Goal: Task Accomplishment & Management: Manage account settings

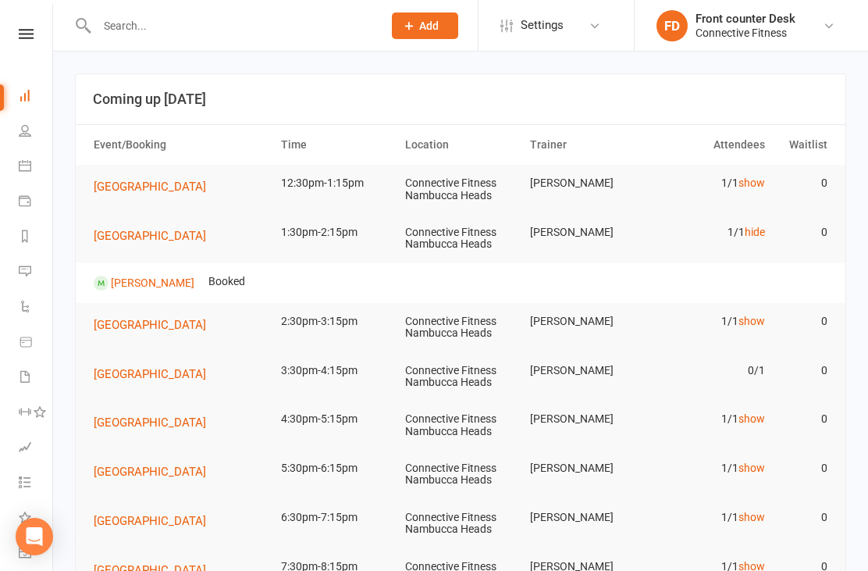
scroll to position [80, 0]
click at [758, 234] on link "hide" at bounding box center [755, 232] width 20 height 12
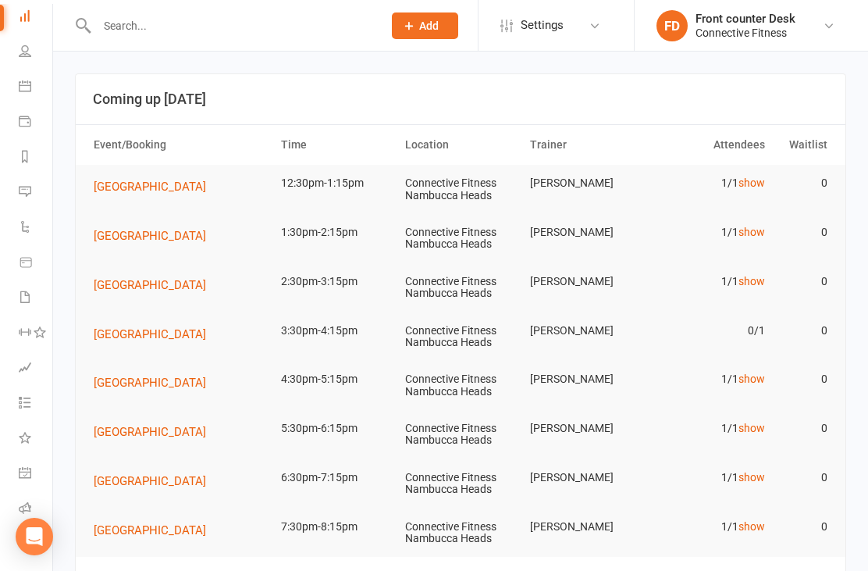
click at [756, 177] on link "show" at bounding box center [752, 183] width 27 height 12
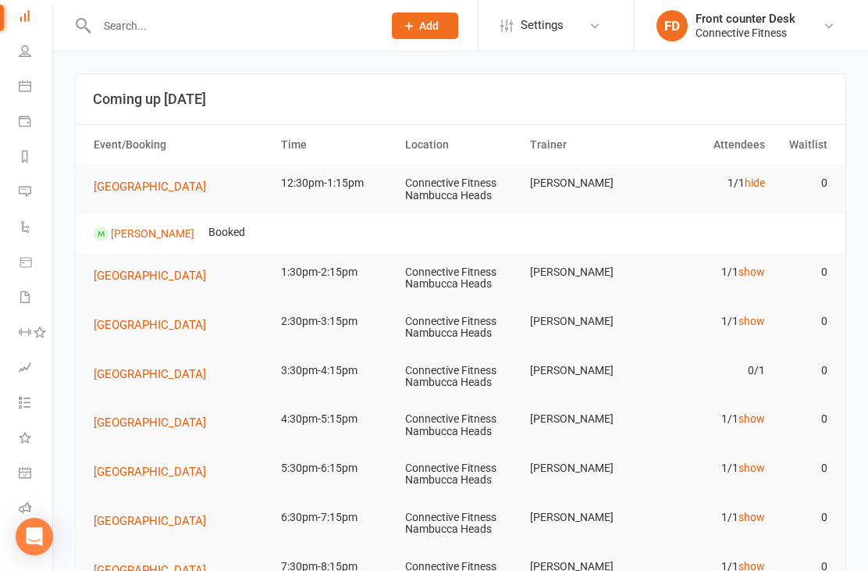
click at [748, 187] on link "hide" at bounding box center [755, 183] width 20 height 12
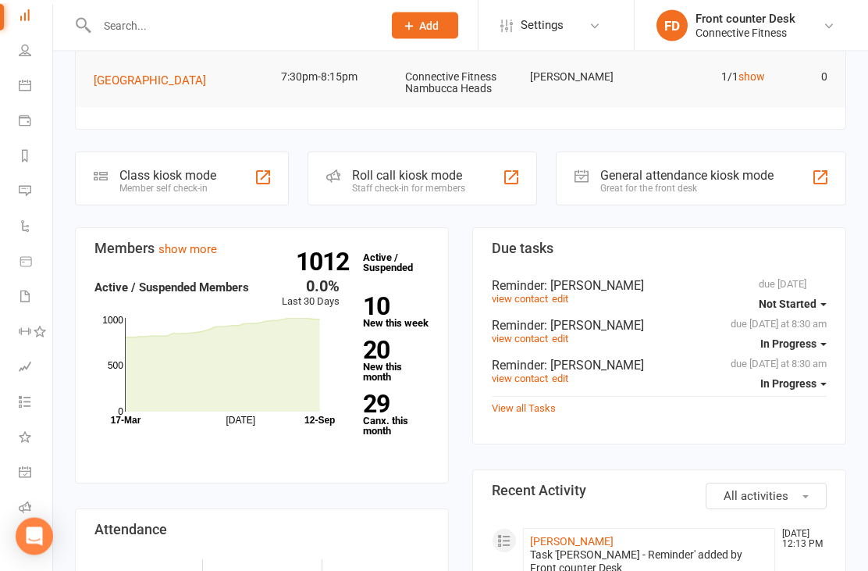
scroll to position [450, 0]
click at [23, 58] on link "People" at bounding box center [36, 52] width 35 height 35
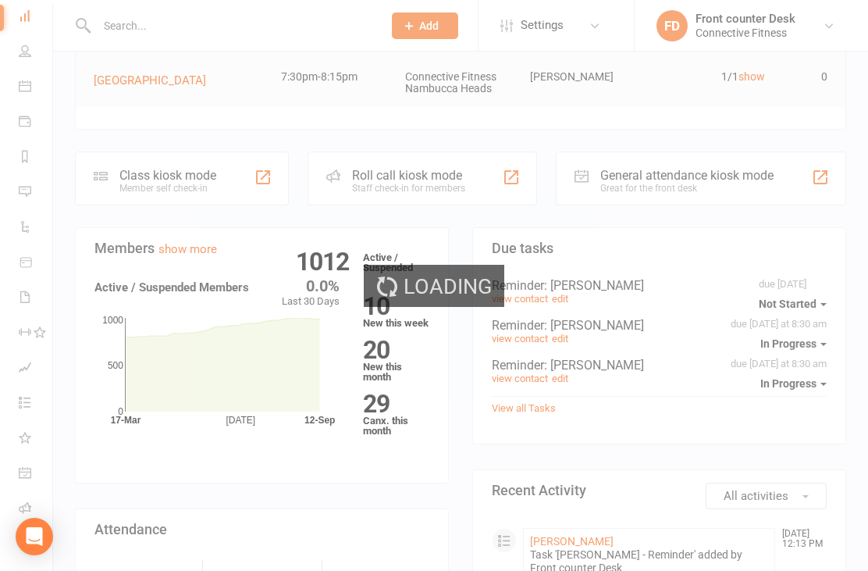
select select "100"
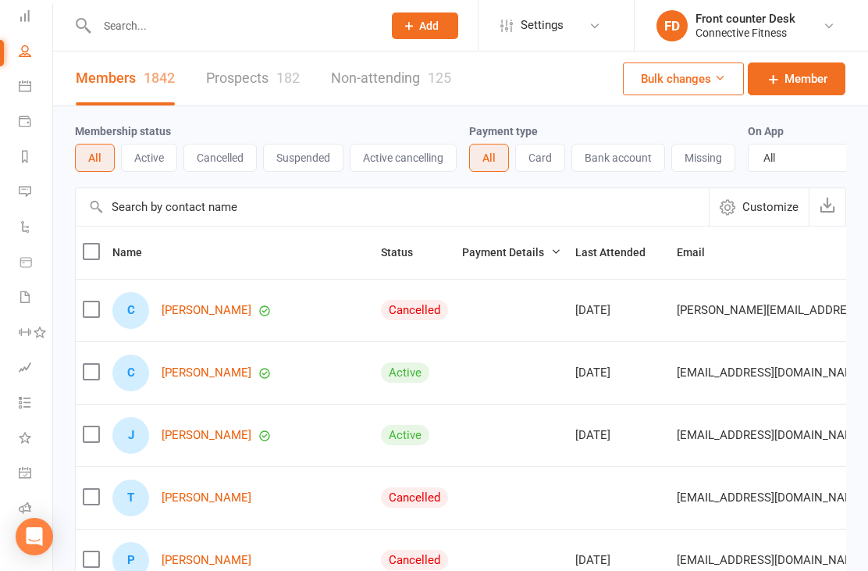
click at [23, 14] on icon at bounding box center [25, 15] width 12 height 12
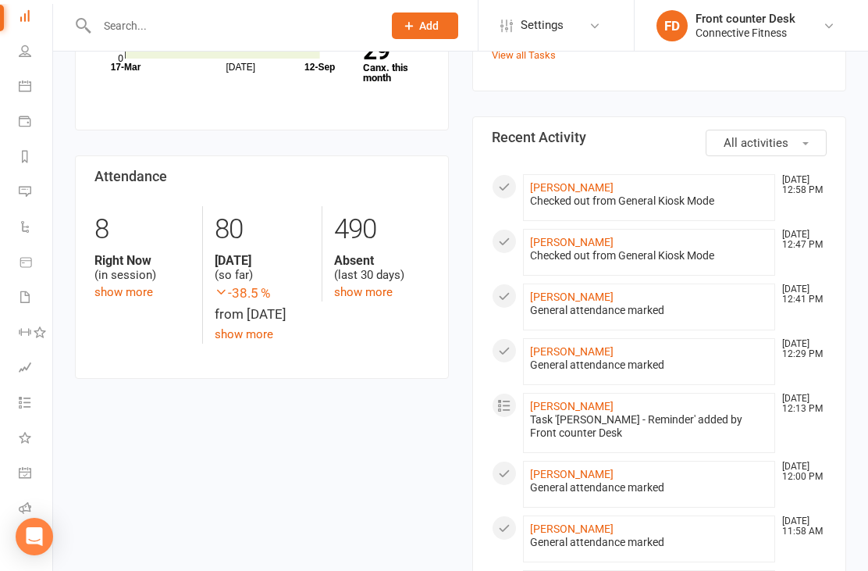
scroll to position [655, 0]
click at [10, 291] on li "Waivers" at bounding box center [26, 298] width 52 height 35
click at [24, 289] on link "Waivers" at bounding box center [36, 298] width 35 height 35
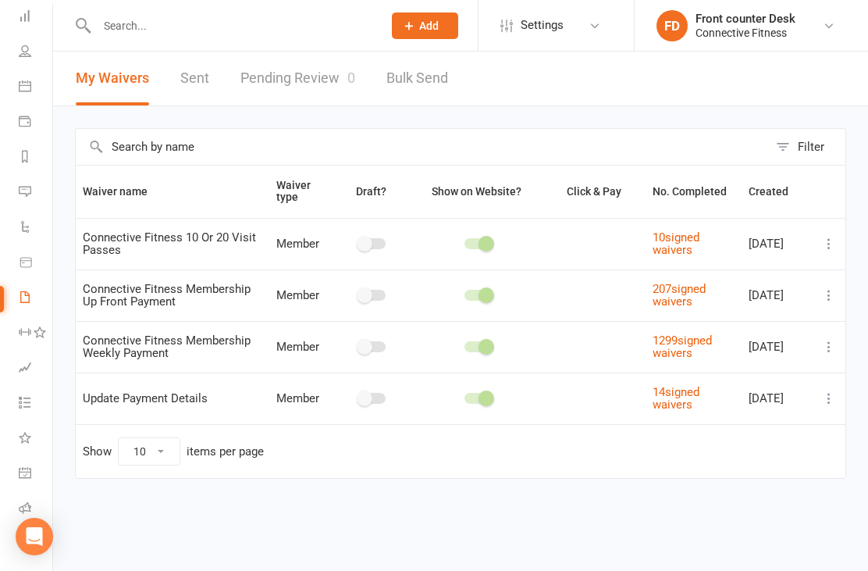
click at [27, 403] on icon at bounding box center [25, 402] width 12 height 12
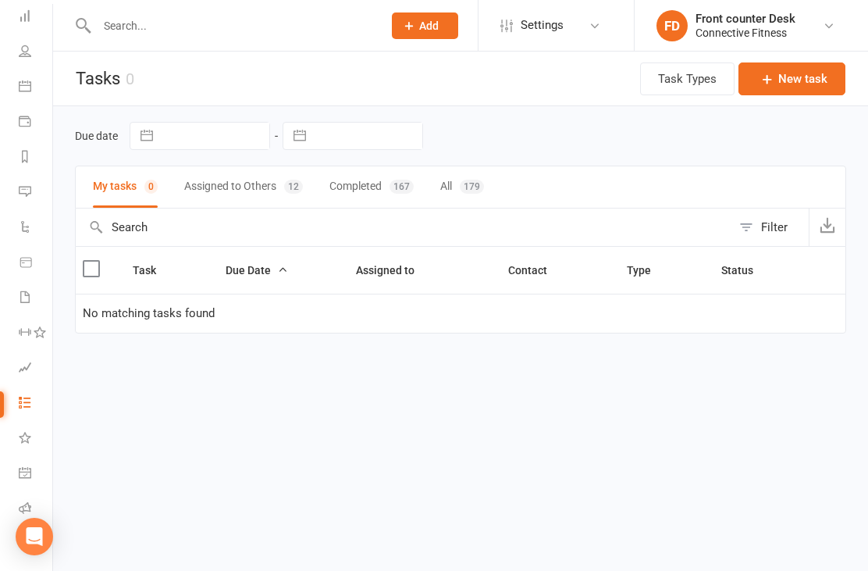
click at [30, 367] on icon at bounding box center [25, 367] width 12 height 12
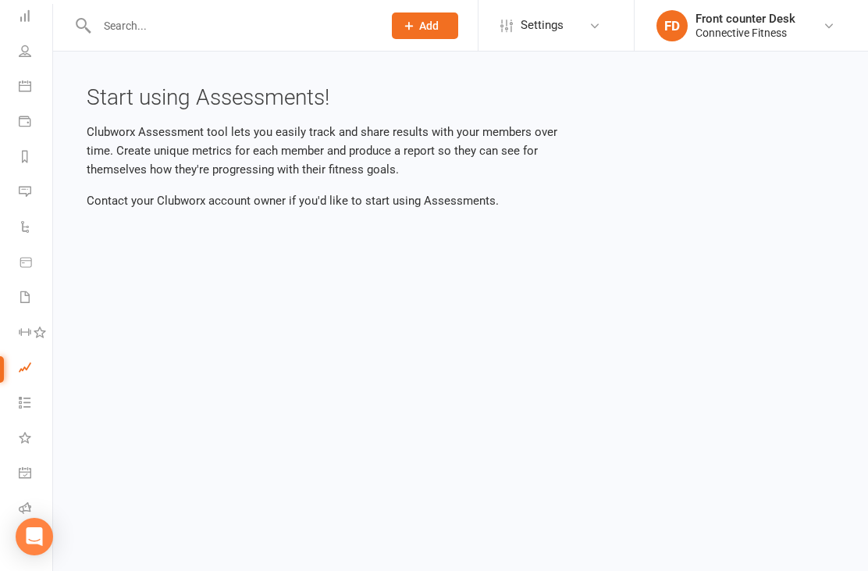
click at [26, 19] on icon at bounding box center [25, 15] width 12 height 12
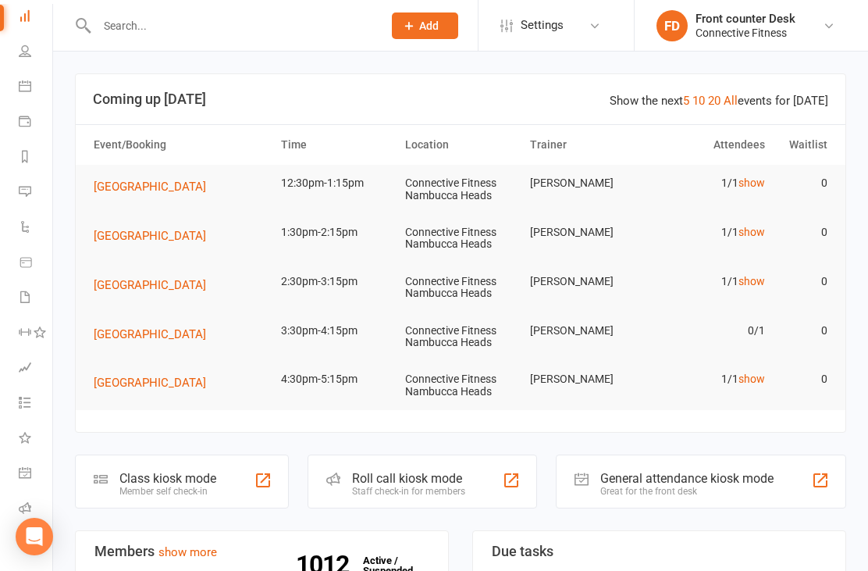
click at [416, 29] on button "Add" at bounding box center [425, 25] width 66 height 27
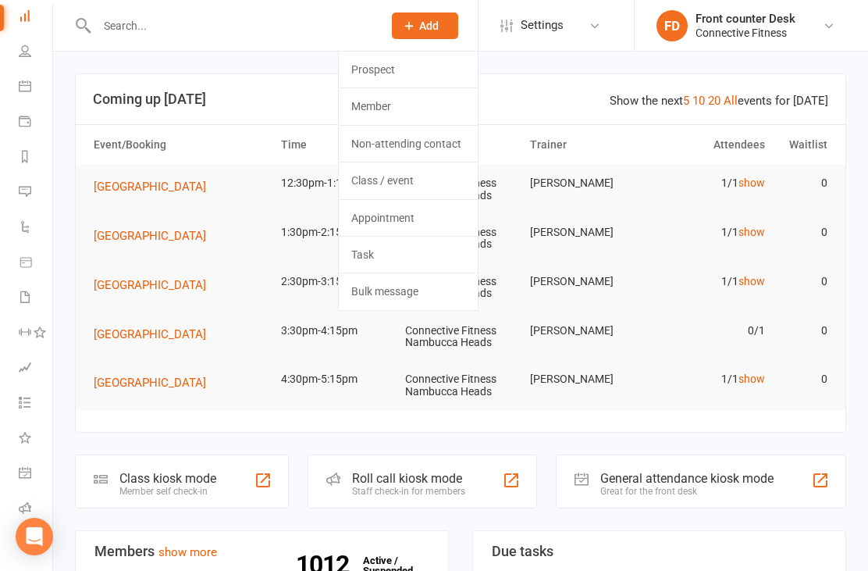
click at [331, 119] on header "Show the next 5 10 20 All events for [DATE] Coming up [DATE]" at bounding box center [461, 99] width 770 height 50
click at [377, 109] on link "Member" at bounding box center [408, 106] width 139 height 36
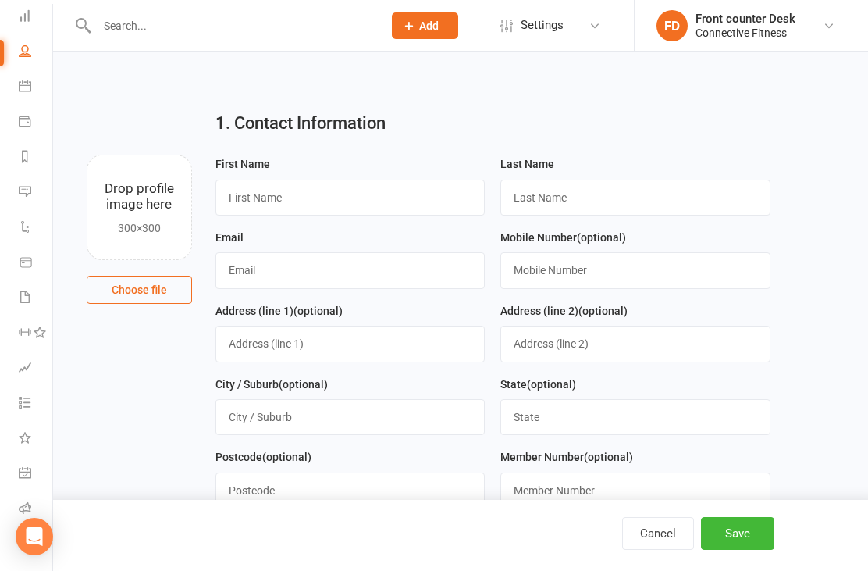
click at [22, 16] on icon at bounding box center [25, 15] width 12 height 12
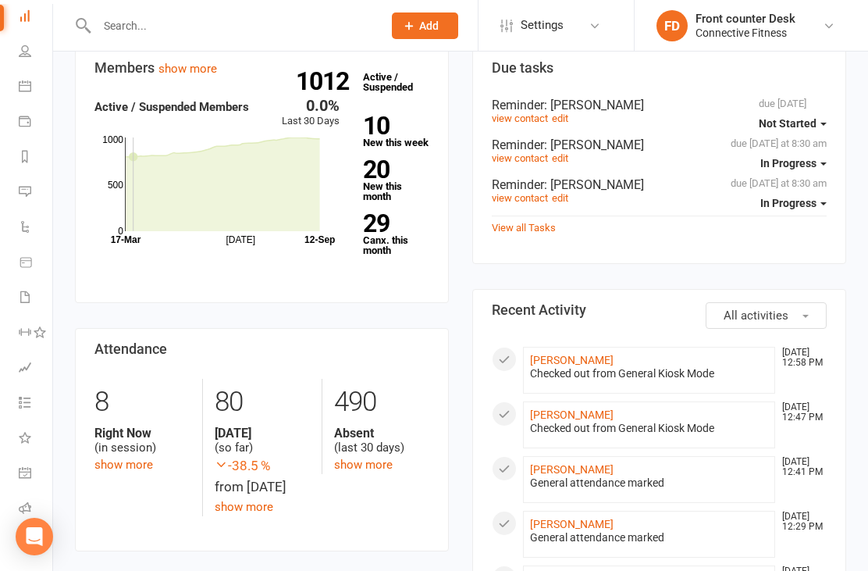
scroll to position [526, 0]
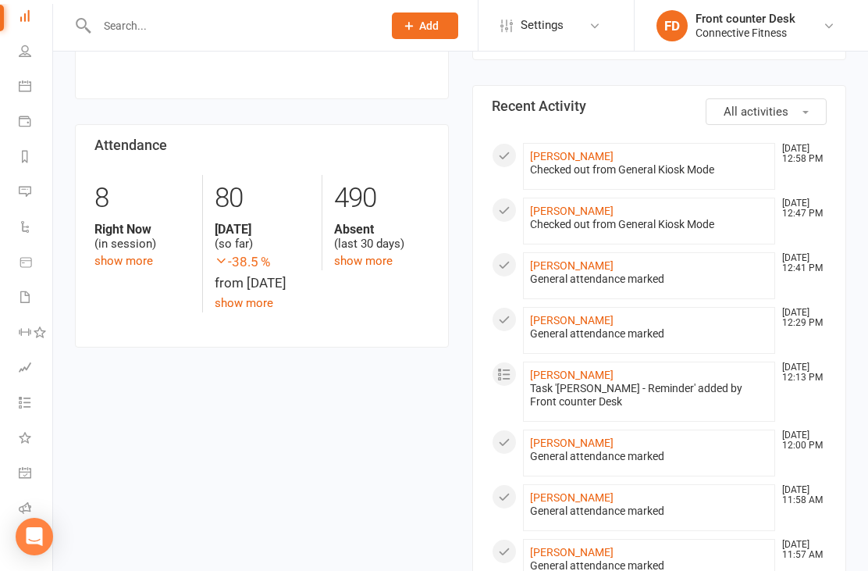
click at [283, 282] on div "-38.5 % from [DATE]" at bounding box center [262, 272] width 95 height 42
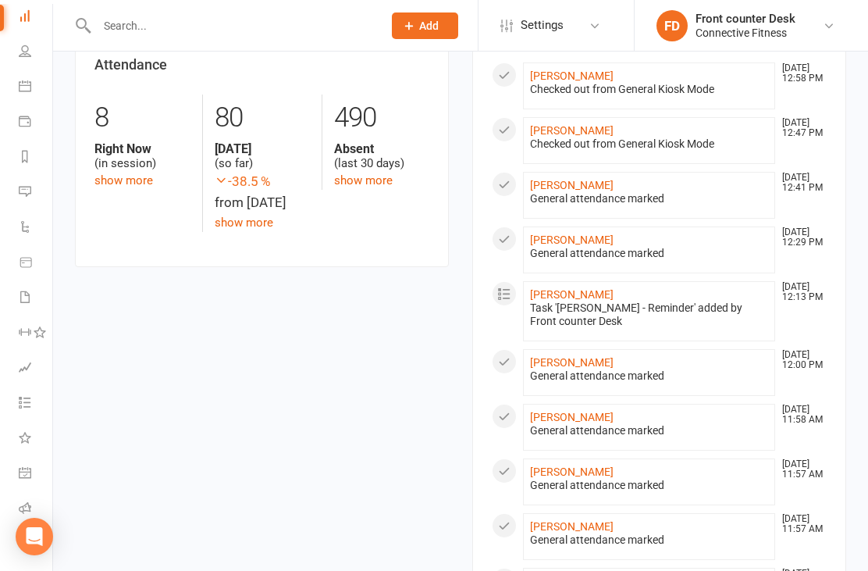
click at [273, 265] on div "Members show more 0.0% Last 30 Days Active / Suspended Members [DATE] Month [DA…" at bounding box center [262, 28] width 398 height 530
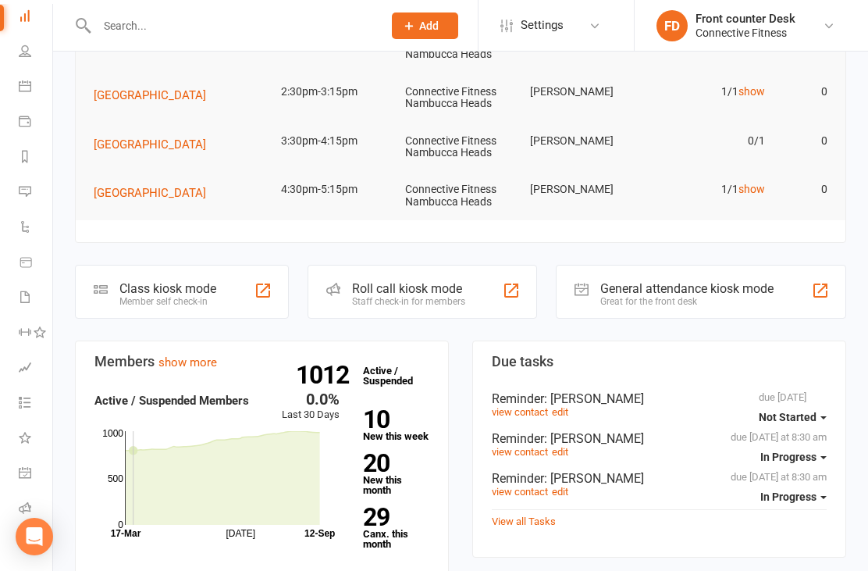
scroll to position [0, 0]
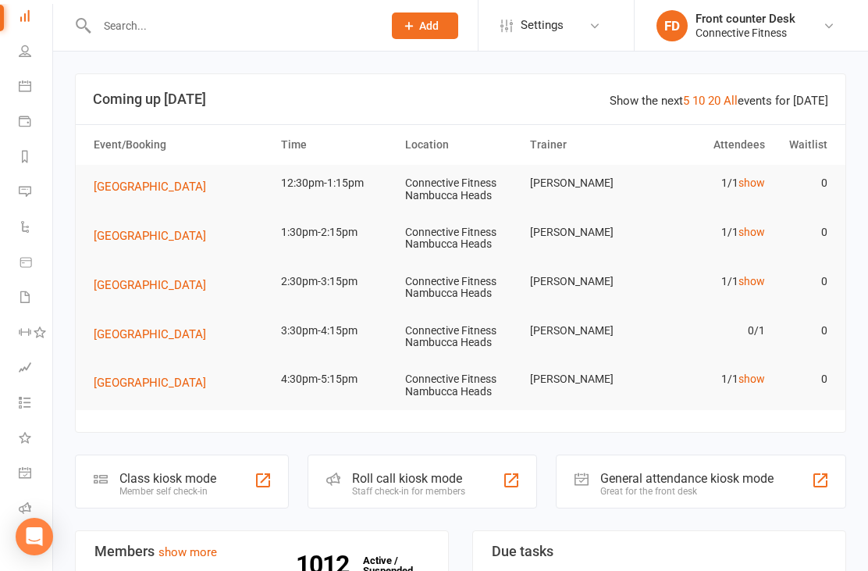
click at [522, 37] on span "Settings" at bounding box center [542, 25] width 43 height 35
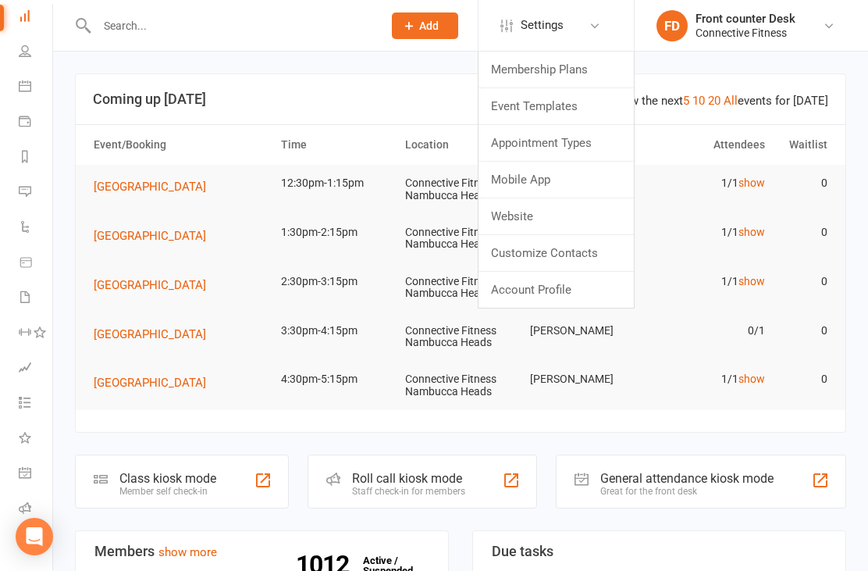
click at [508, 214] on link "Website" at bounding box center [556, 216] width 155 height 36
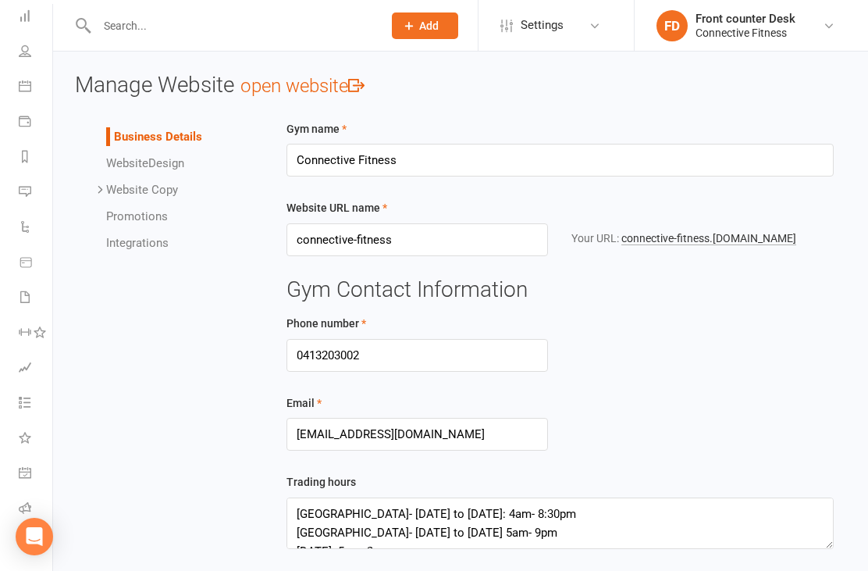
click at [666, 241] on link "connective-fitness .[DOMAIN_NAME]" at bounding box center [709, 238] width 175 height 13
click at [12, 32] on li "Dashboard" at bounding box center [26, 17] width 52 height 35
click at [102, 34] on input "text" at bounding box center [232, 26] width 280 height 22
click at [20, 48] on icon at bounding box center [25, 51] width 12 height 12
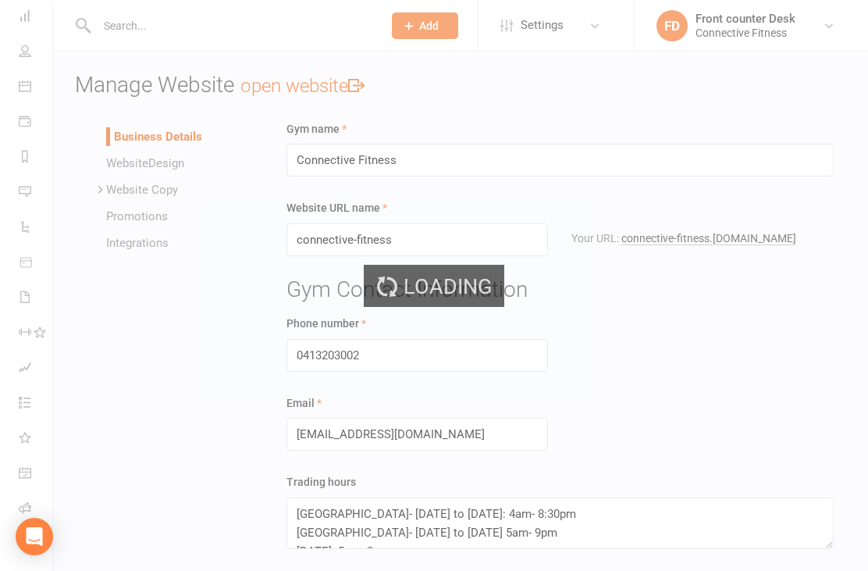
select select "100"
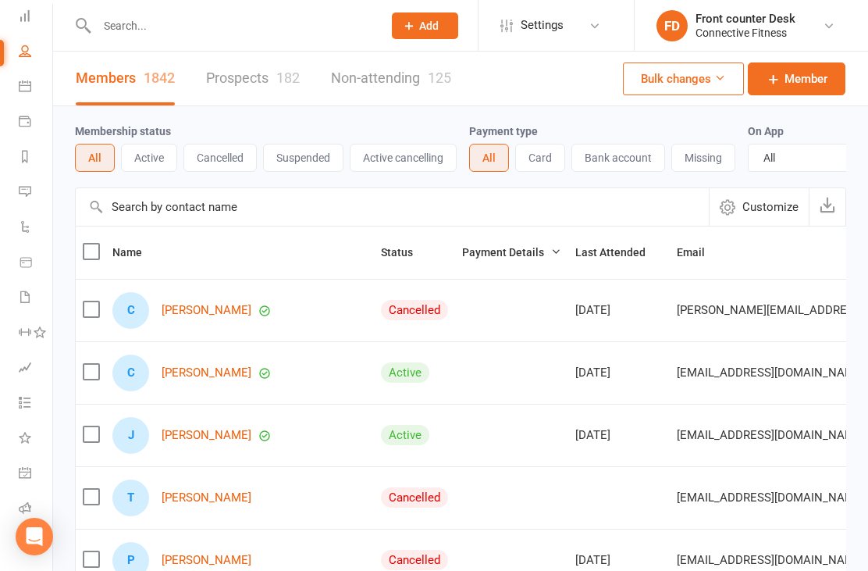
click at [124, 25] on input "text" at bounding box center [232, 26] width 280 height 22
click at [158, 23] on input "Nak" at bounding box center [232, 26] width 280 height 22
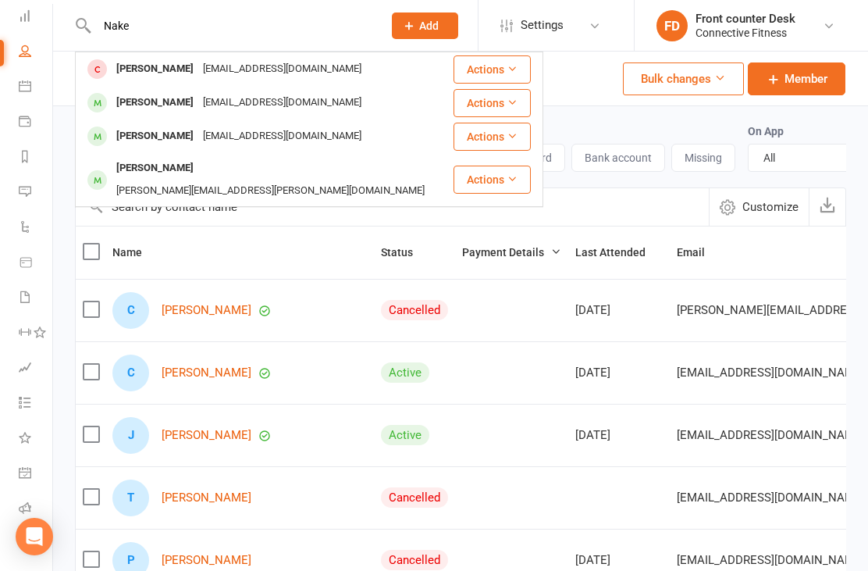
type input "Nake"
click at [134, 98] on div "[PERSON_NAME]" at bounding box center [155, 102] width 87 height 23
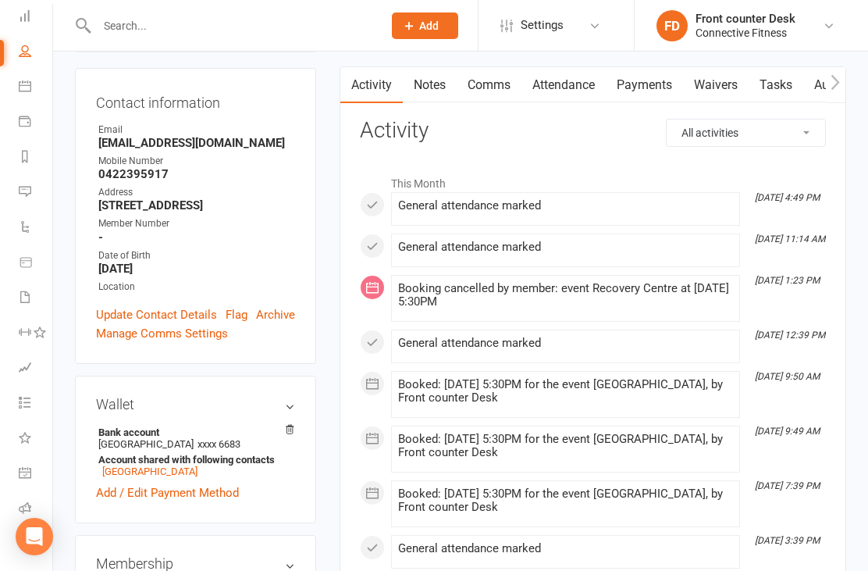
scroll to position [172, 0]
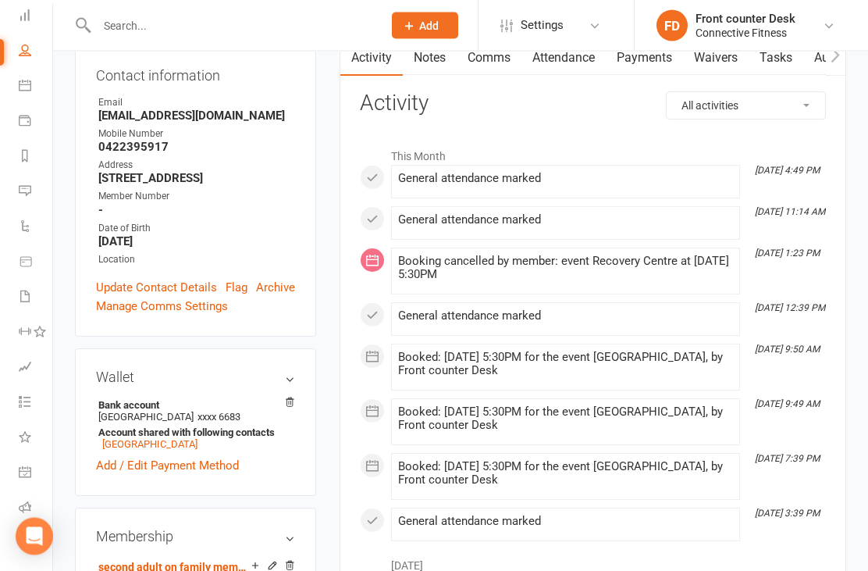
click at [187, 294] on div "Contact information Owner Email [EMAIL_ADDRESS][DOMAIN_NAME] Mobile Number [PHO…" at bounding box center [195, 189] width 241 height 296
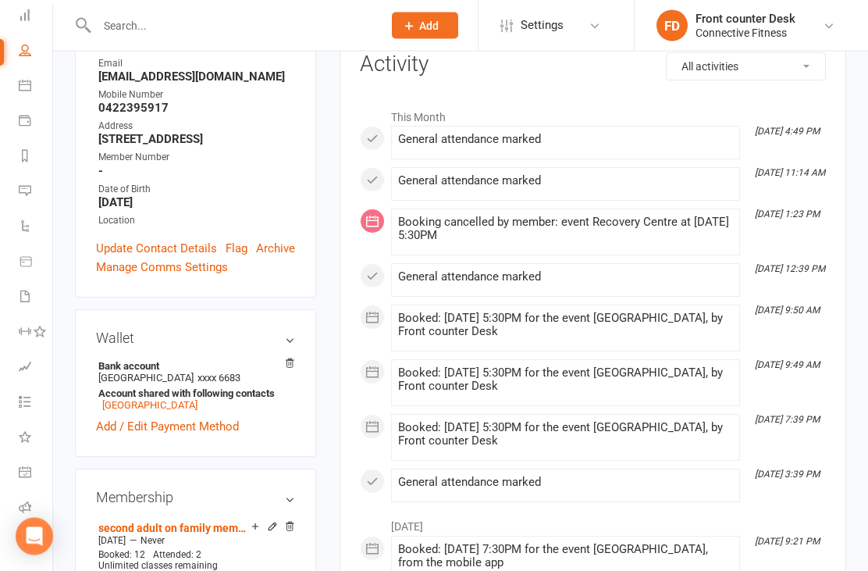
click at [294, 347] on h3 "Wallet" at bounding box center [195, 339] width 199 height 16
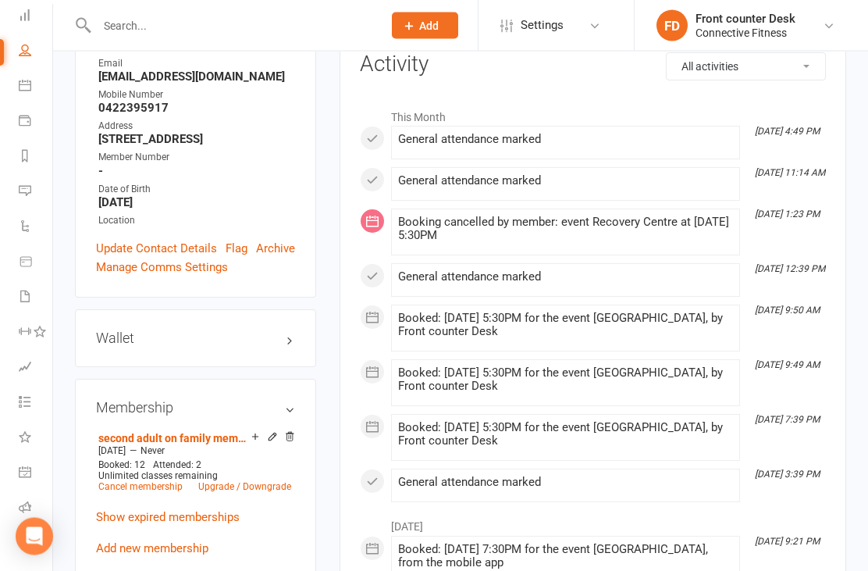
scroll to position [212, 0]
click at [269, 367] on div "Wallet Bank account Bree Castle xxxx 6683 Account shared with following contact…" at bounding box center [195, 338] width 241 height 58
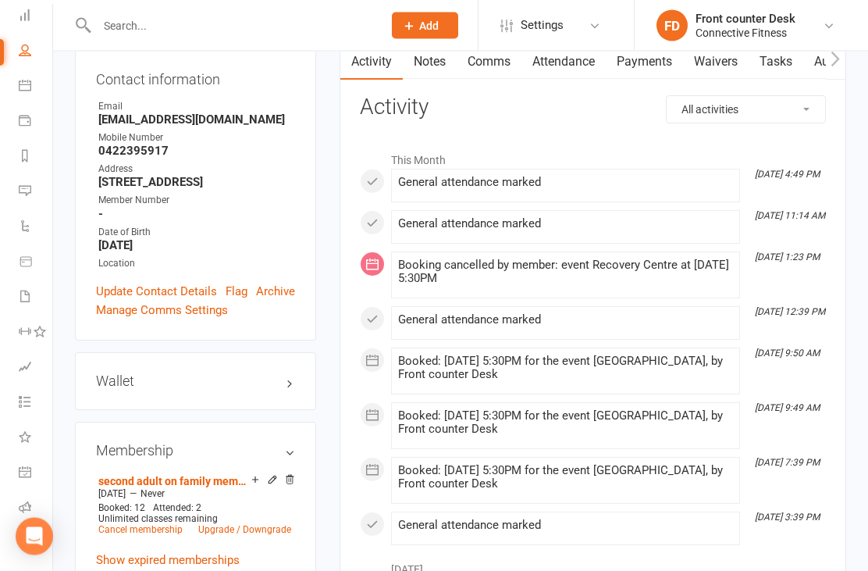
click at [291, 390] on h3 "Wallet" at bounding box center [195, 382] width 199 height 16
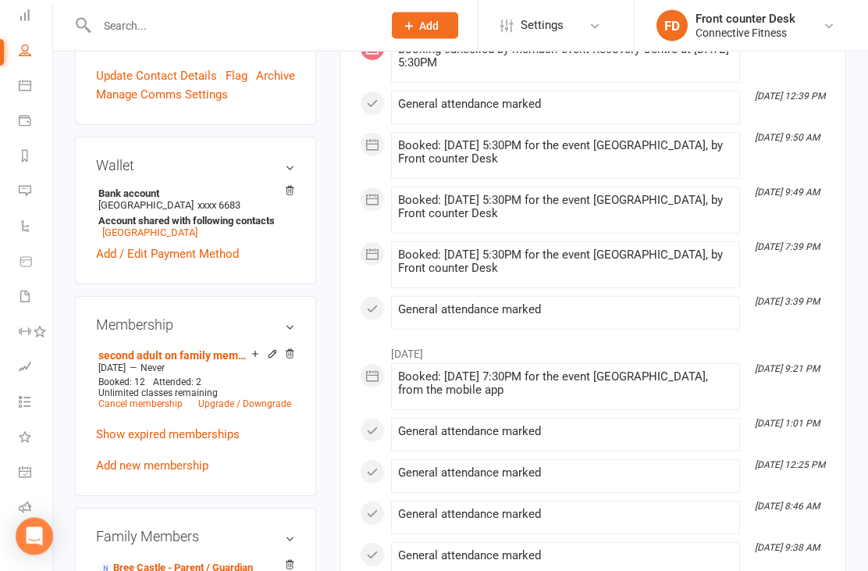
scroll to position [384, 0]
click at [159, 409] on link "Cancel membership" at bounding box center [140, 403] width 84 height 11
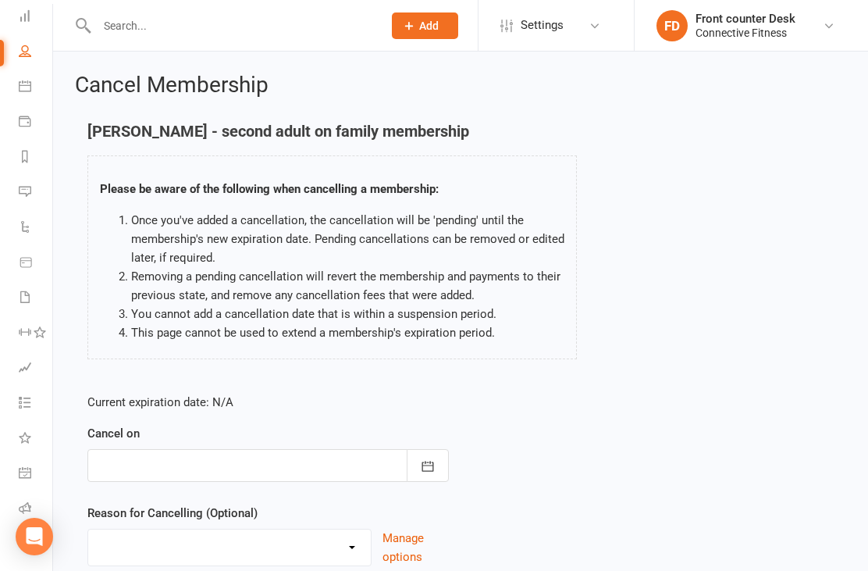
scroll to position [85, 0]
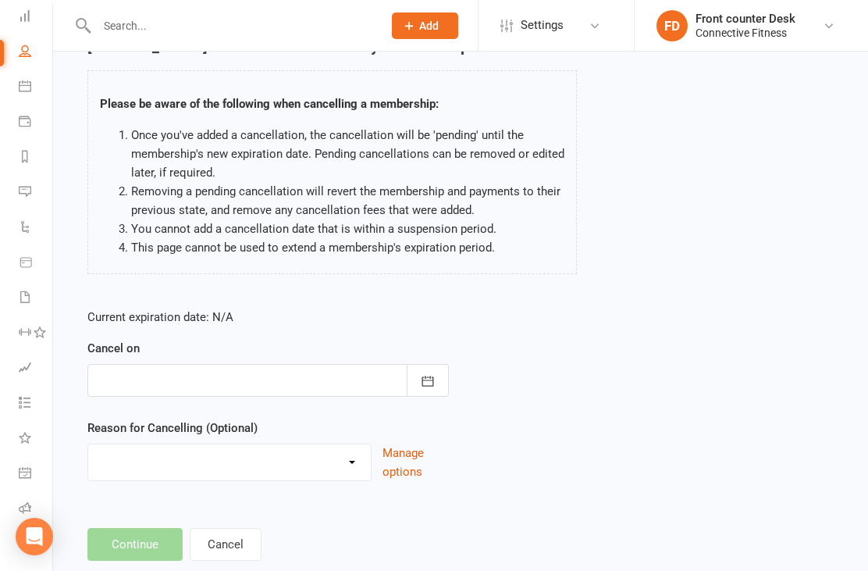
click at [423, 375] on icon "button" at bounding box center [428, 381] width 16 height 16
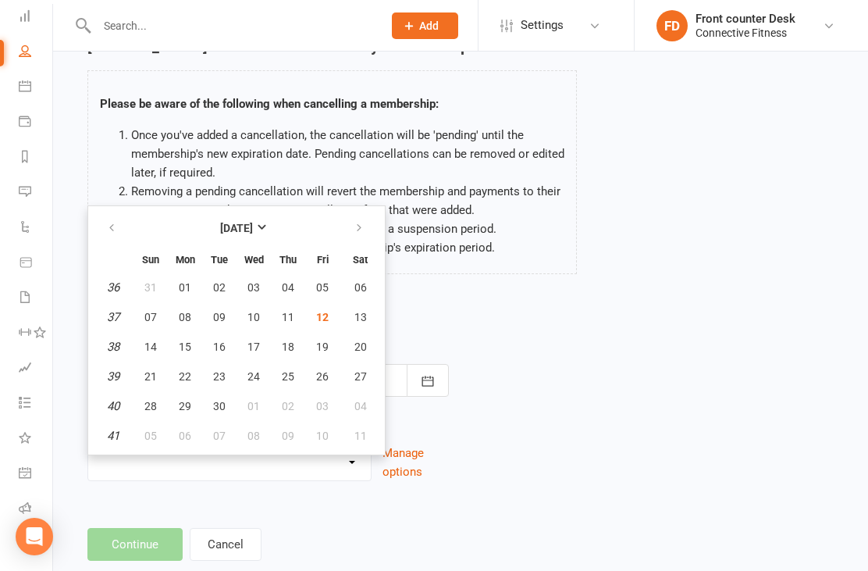
click at [330, 316] on button "12" at bounding box center [322, 317] width 33 height 28
type input "[DATE]"
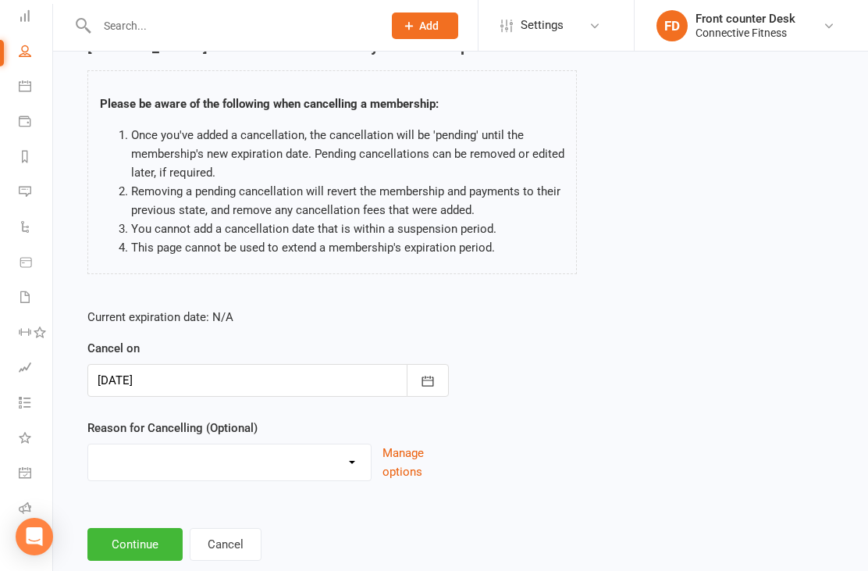
click at [135, 540] on button "Continue" at bounding box center [134, 544] width 95 height 33
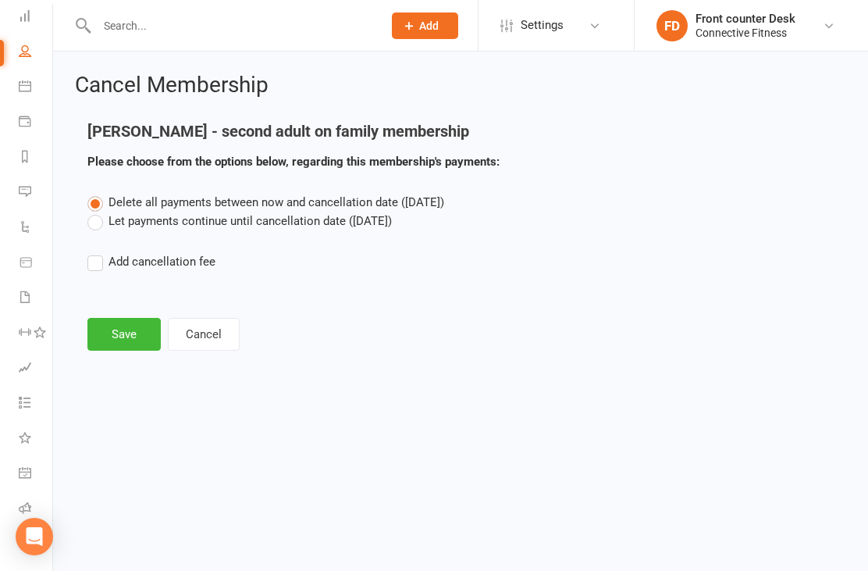
click at [223, 332] on button "Cancel" at bounding box center [204, 334] width 72 height 33
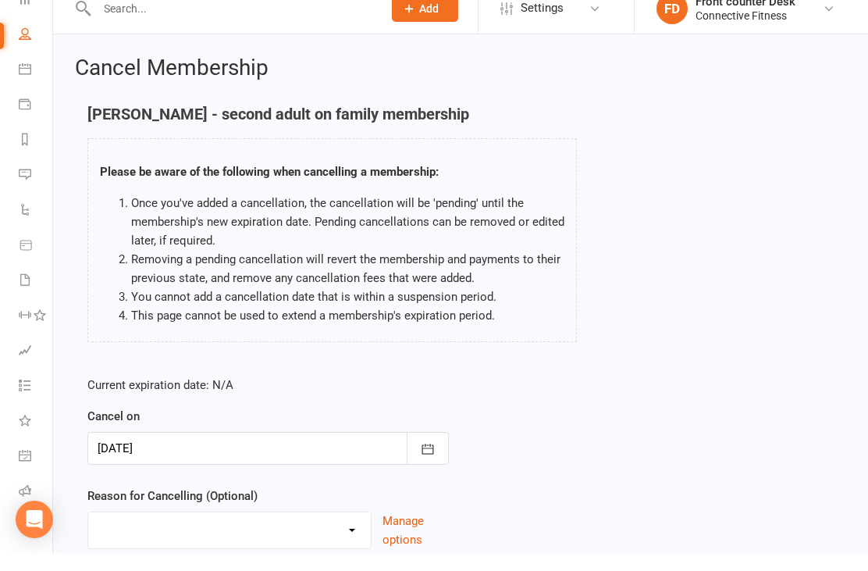
scroll to position [85, 0]
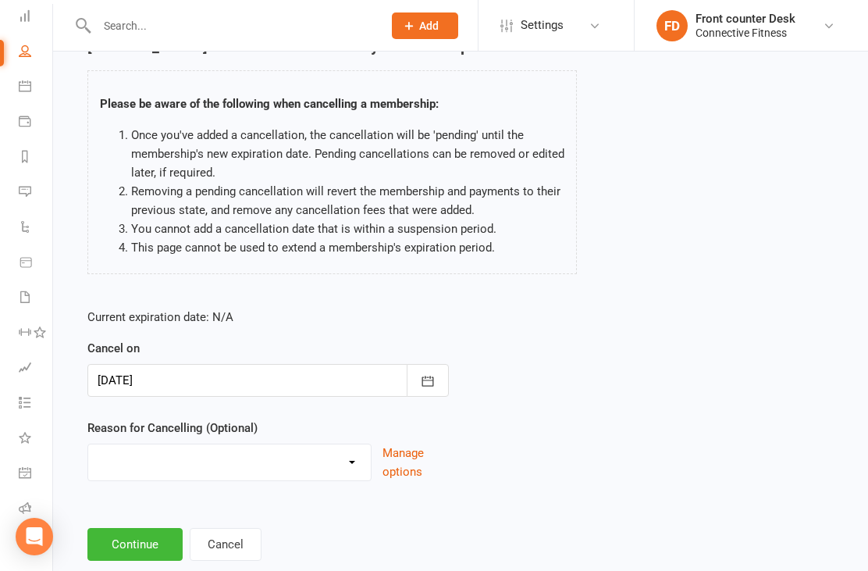
click at [549, 296] on div "Current expiration date: N/A Cancel on [DATE] [DATE] Sun Mon Tue Wed Thu Fri Sa…" at bounding box center [461, 399] width 770 height 207
click at [236, 535] on button "Cancel" at bounding box center [226, 544] width 72 height 33
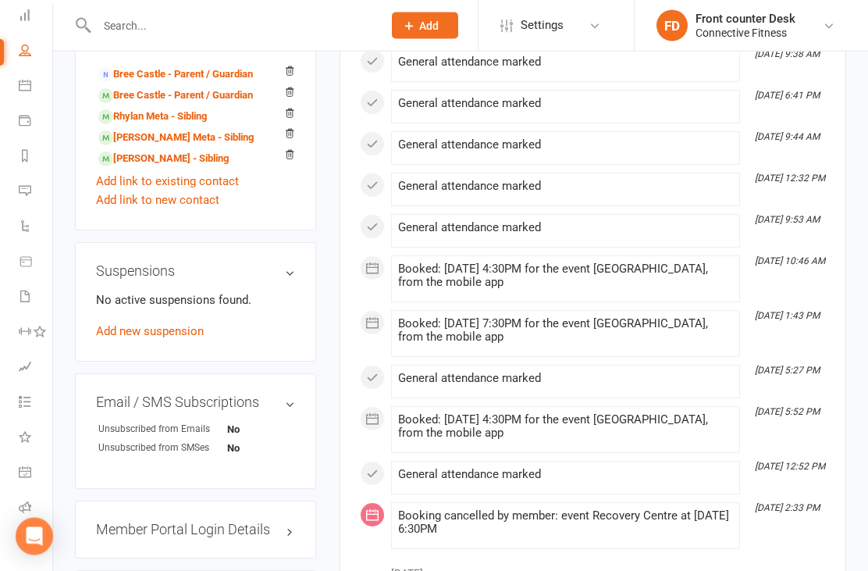
scroll to position [876, 0]
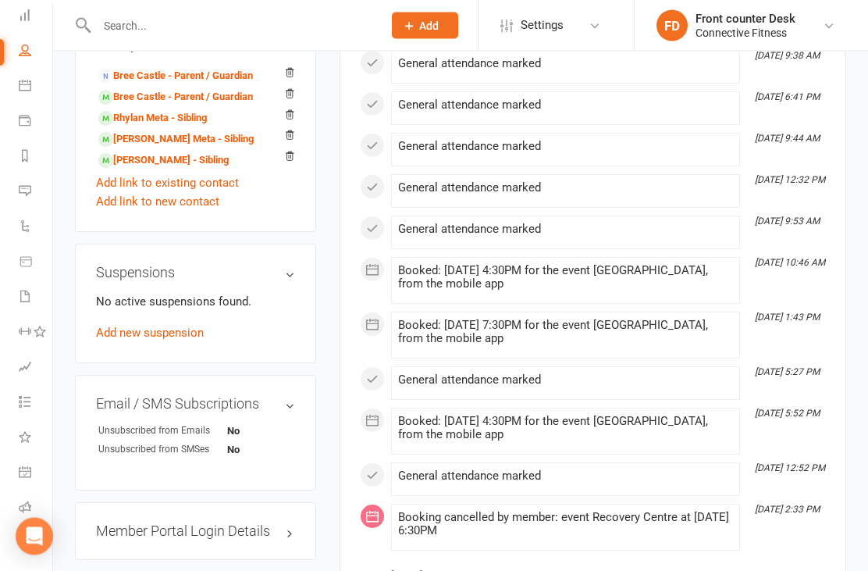
click at [803, 186] on time "[DATE] 12:32 PM" at bounding box center [786, 181] width 78 height 10
click at [125, 341] on link "Add new suspension" at bounding box center [150, 333] width 108 height 14
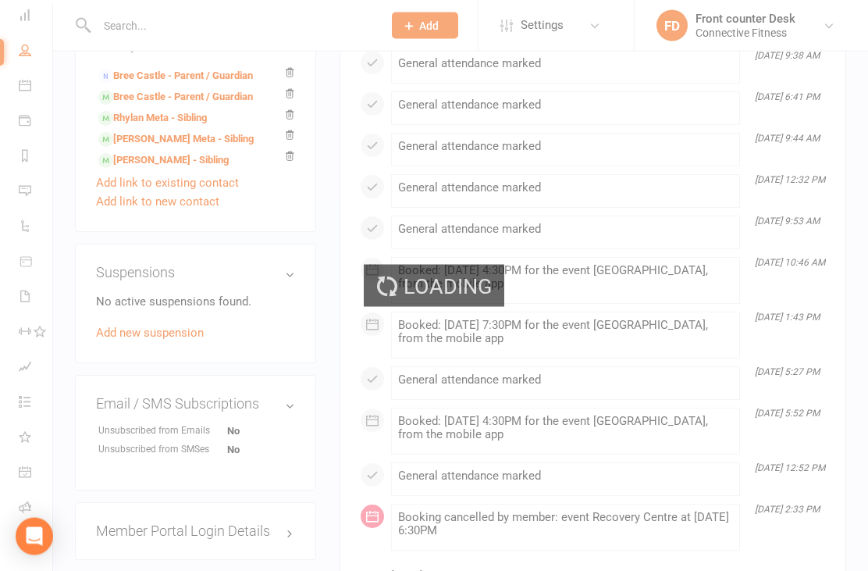
scroll to position [876, 0]
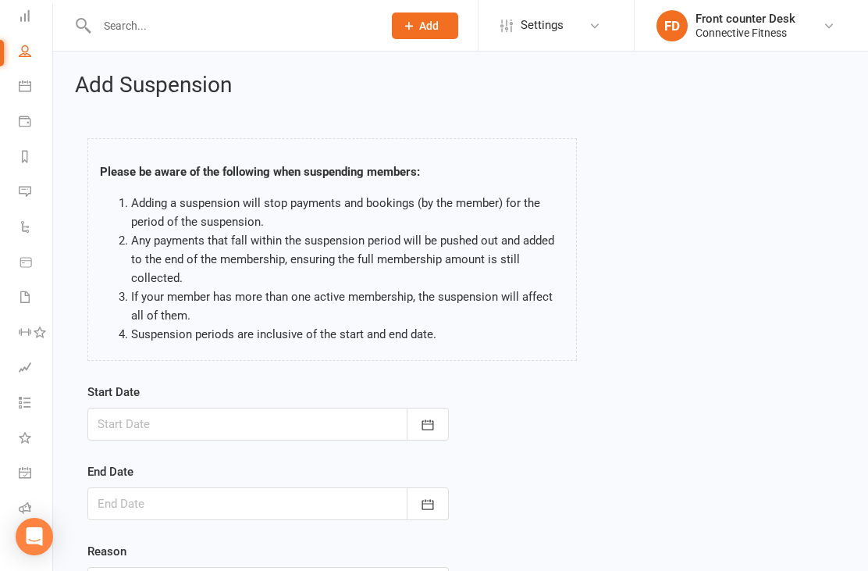
click at [440, 425] on button "button" at bounding box center [428, 424] width 42 height 33
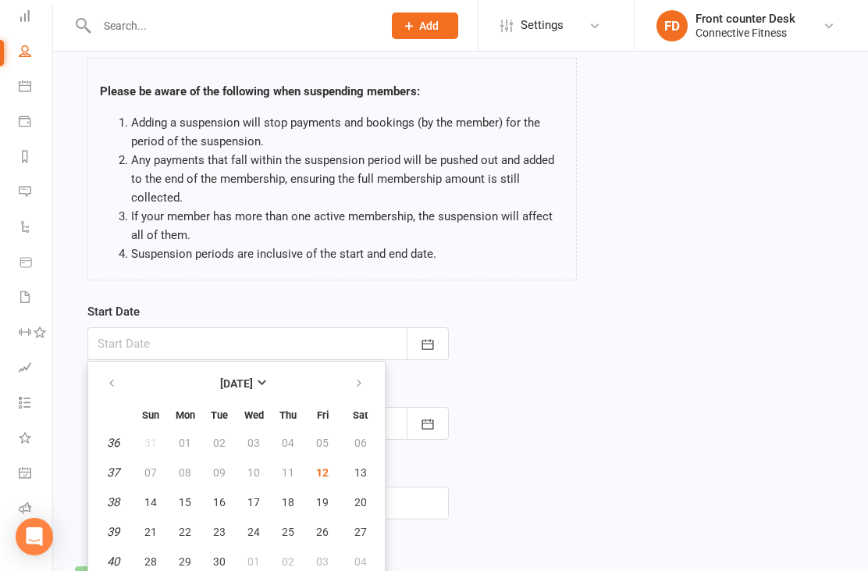
scroll to position [82, 0]
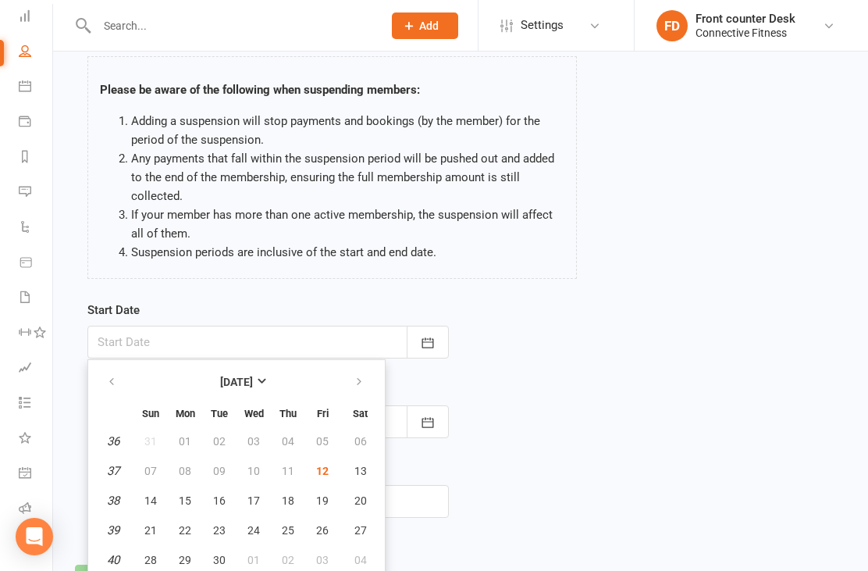
click at [545, 428] on div "Start Date [DATE] Sun Mon Tue Wed Thu Fri Sat 36 31 01 02 03 04 05 06 37 07 08 …" at bounding box center [461, 420] width 770 height 239
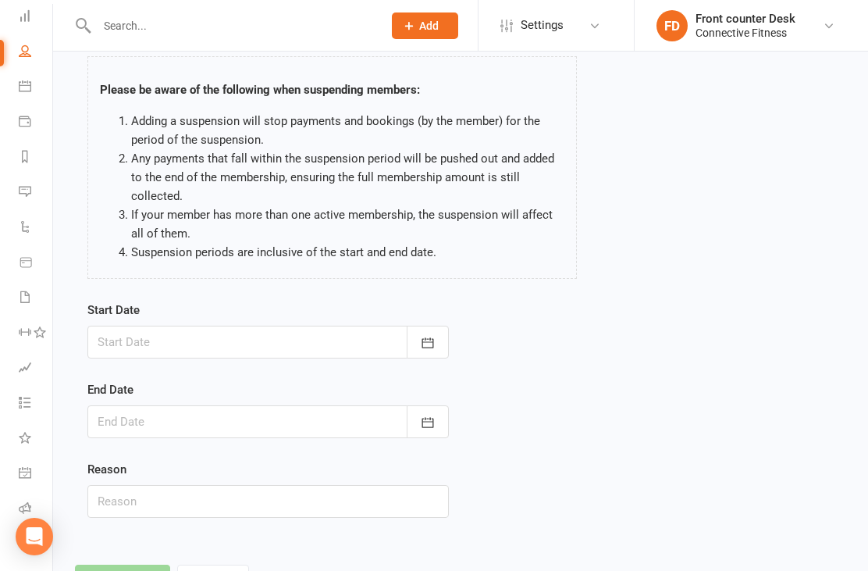
click at [425, 432] on button "button" at bounding box center [428, 421] width 42 height 33
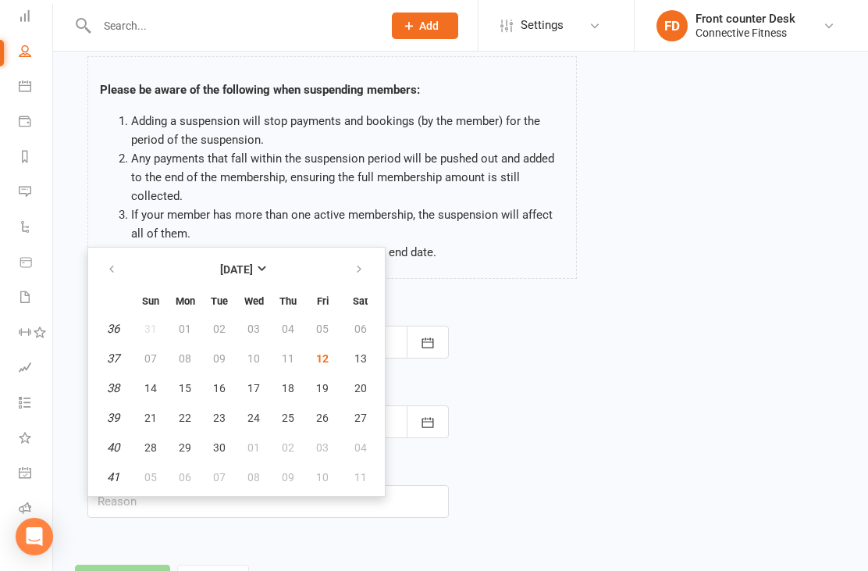
click at [566, 405] on div "Start Date [DATE] Sun Mon Tue Wed Thu Fri Sat 36 31 01 02 03 04 05 06 37 07 08 …" at bounding box center [461, 420] width 770 height 239
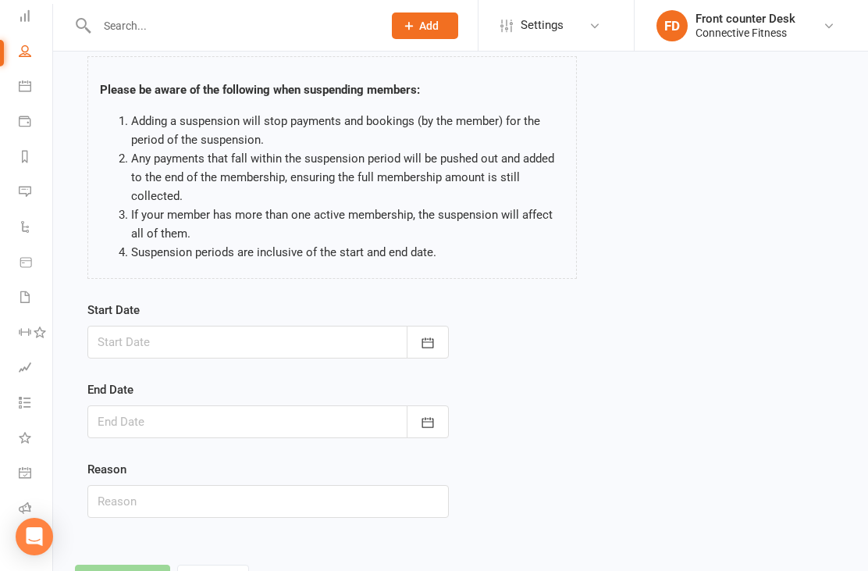
click at [433, 326] on button "button" at bounding box center [428, 342] width 42 height 33
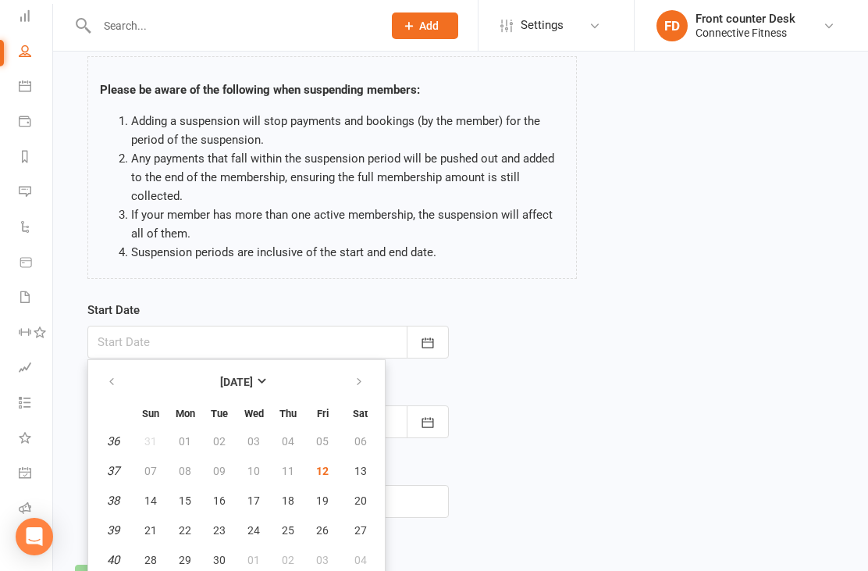
click at [327, 468] on span "12" at bounding box center [322, 471] width 12 height 12
type input "[DATE]"
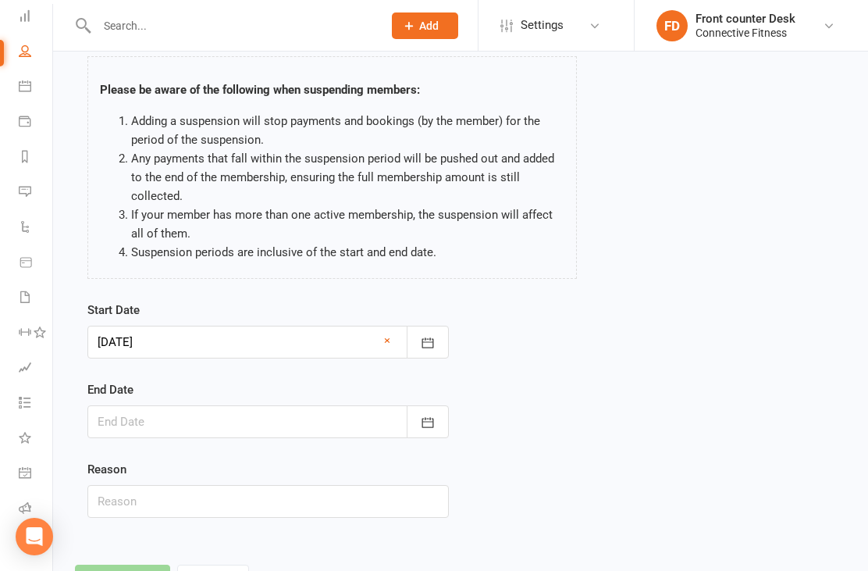
click at [430, 424] on icon "button" at bounding box center [428, 423] width 16 height 16
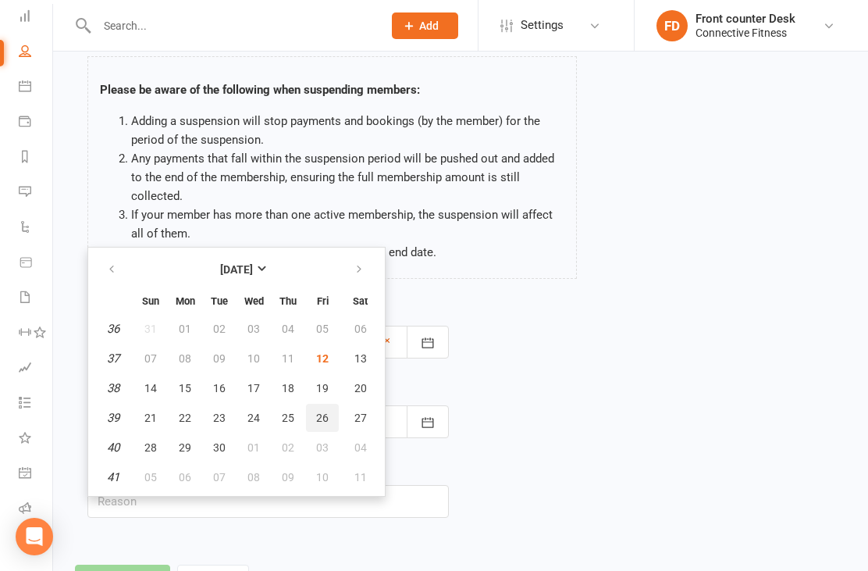
click at [333, 418] on button "26" at bounding box center [322, 418] width 33 height 28
type input "[DATE]"
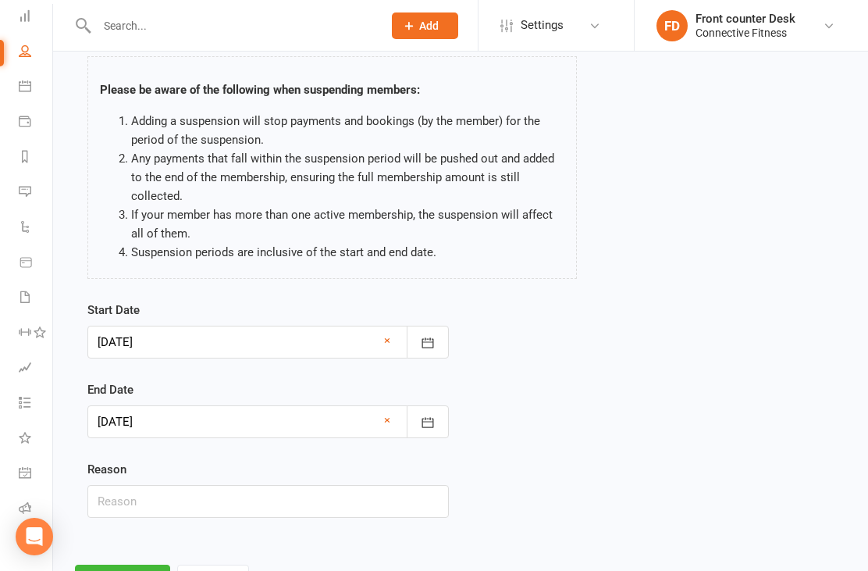
scroll to position [116, 0]
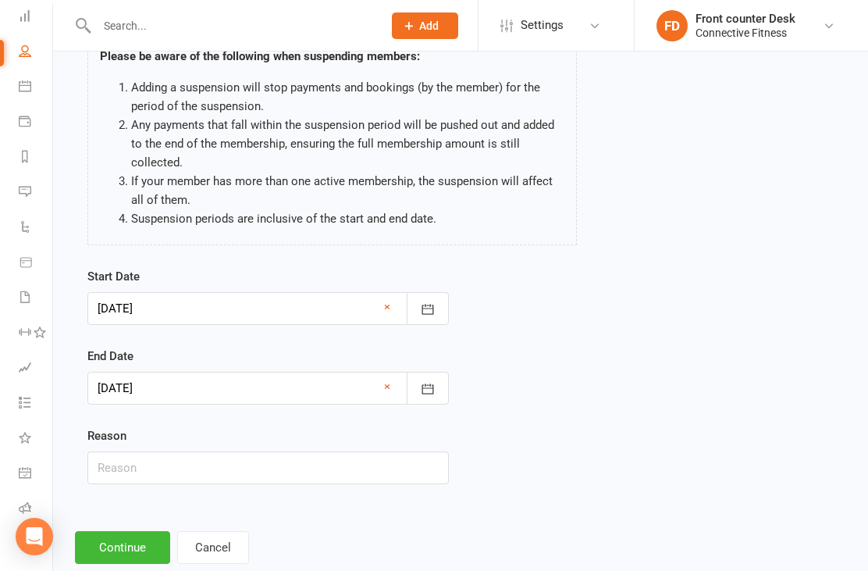
click at [137, 544] on button "Continue" at bounding box center [122, 547] width 95 height 33
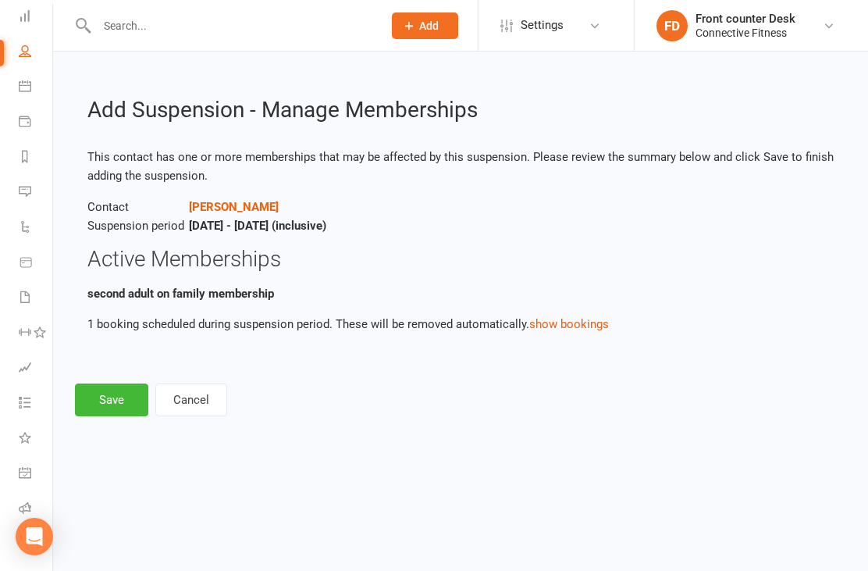
click at [197, 408] on button "Cancel" at bounding box center [191, 399] width 72 height 33
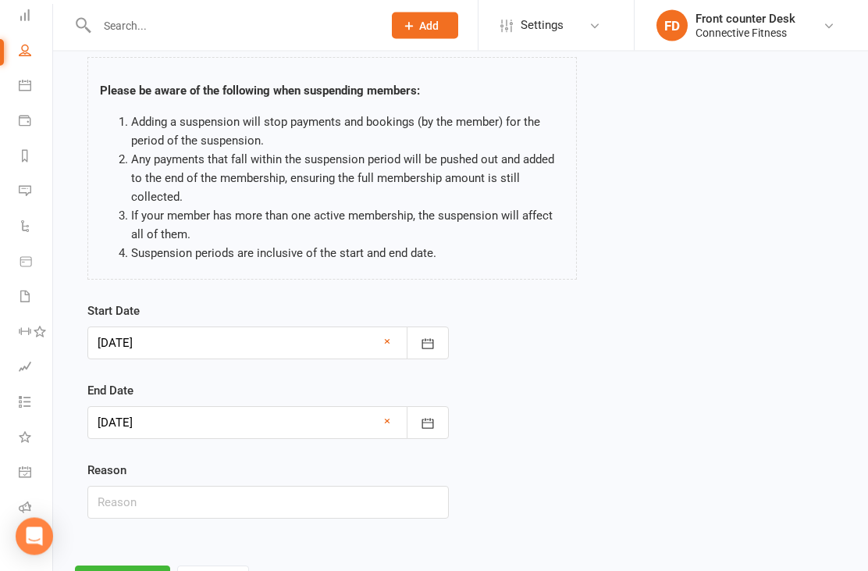
scroll to position [116, 0]
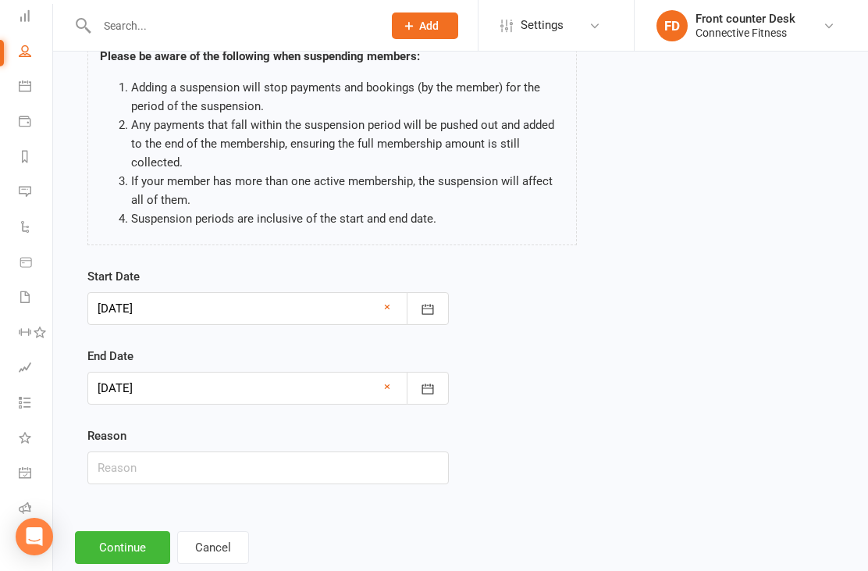
click at [199, 547] on button "Cancel" at bounding box center [213, 547] width 72 height 33
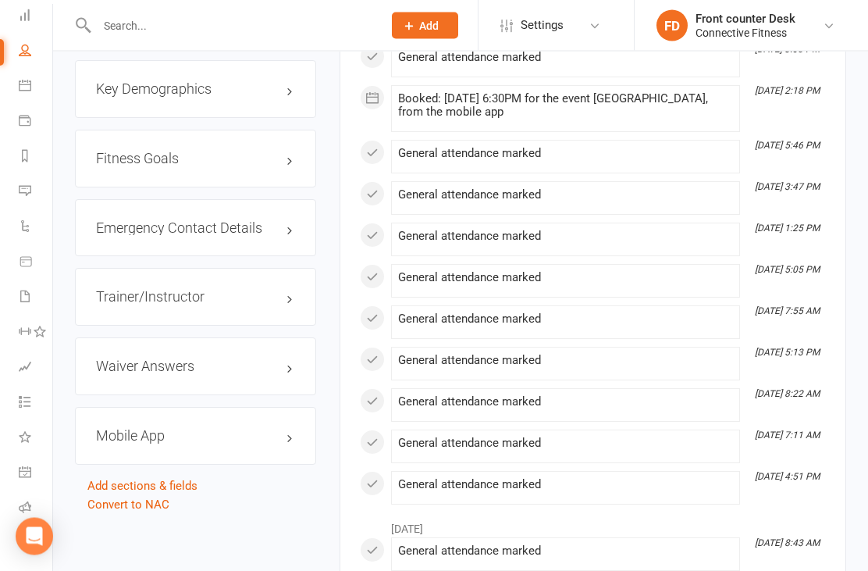
scroll to position [1457, 0]
click at [249, 444] on h3 "Mobile App" at bounding box center [195, 436] width 199 height 16
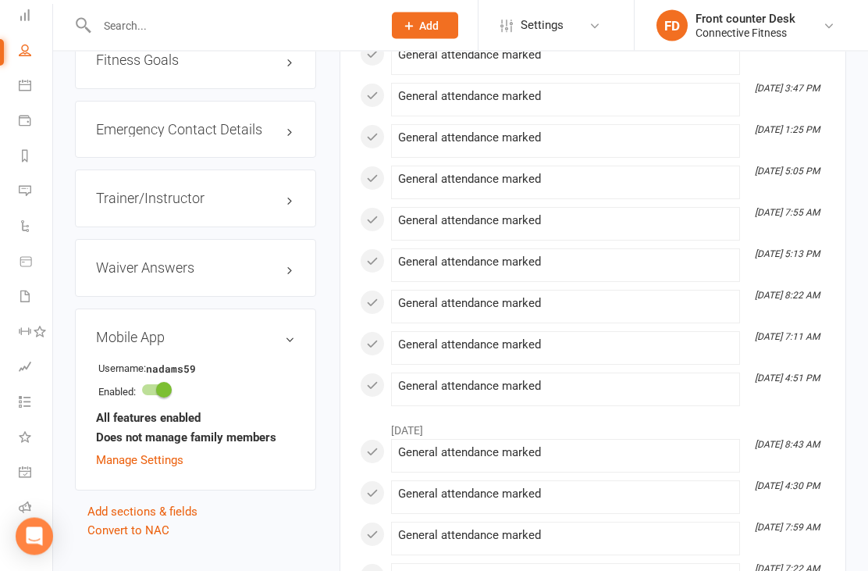
scroll to position [1556, 0]
click at [166, 467] on link "Manage Settings" at bounding box center [139, 460] width 87 height 14
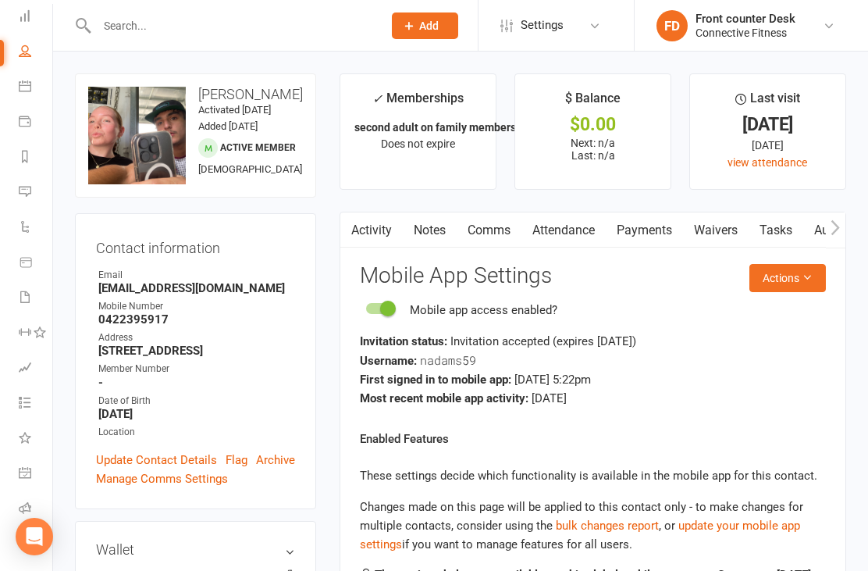
click at [33, 26] on link "Dashboard" at bounding box center [36, 17] width 35 height 35
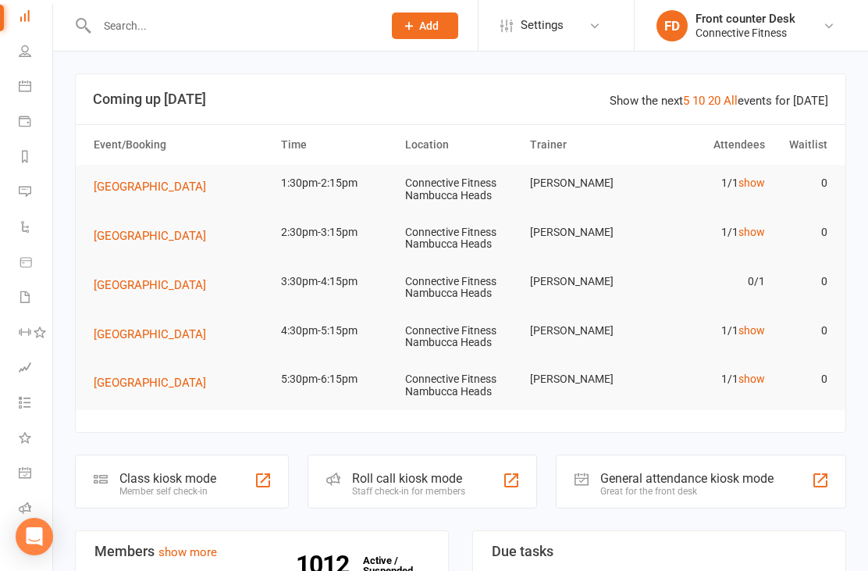
click at [181, 9] on div at bounding box center [223, 25] width 297 height 51
click at [137, 34] on input "text" at bounding box center [232, 26] width 280 height 22
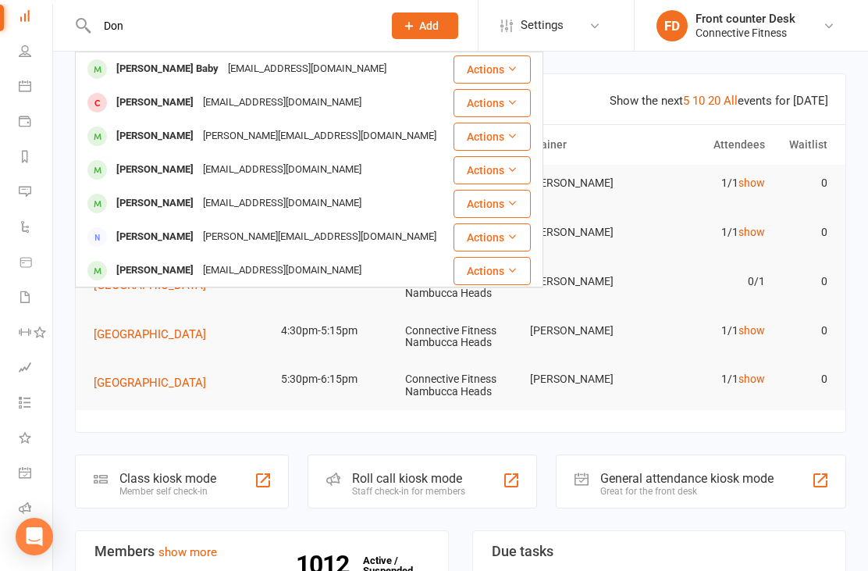
click at [340, 15] on input "Don" at bounding box center [232, 26] width 280 height 22
click at [303, 29] on input "Don" at bounding box center [232, 26] width 280 height 22
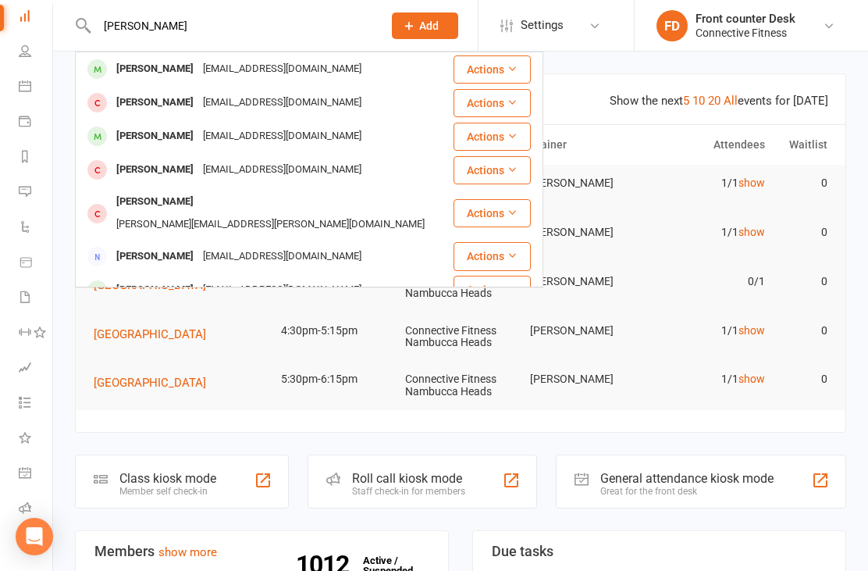
click at [290, 11] on div "[PERSON_NAME] [PERSON_NAME] [EMAIL_ADDRESS][DOMAIN_NAME] Actions [PERSON_NAME] …" at bounding box center [223, 25] width 297 height 51
click at [261, 29] on input "[PERSON_NAME]" at bounding box center [232, 26] width 280 height 22
type input "D"
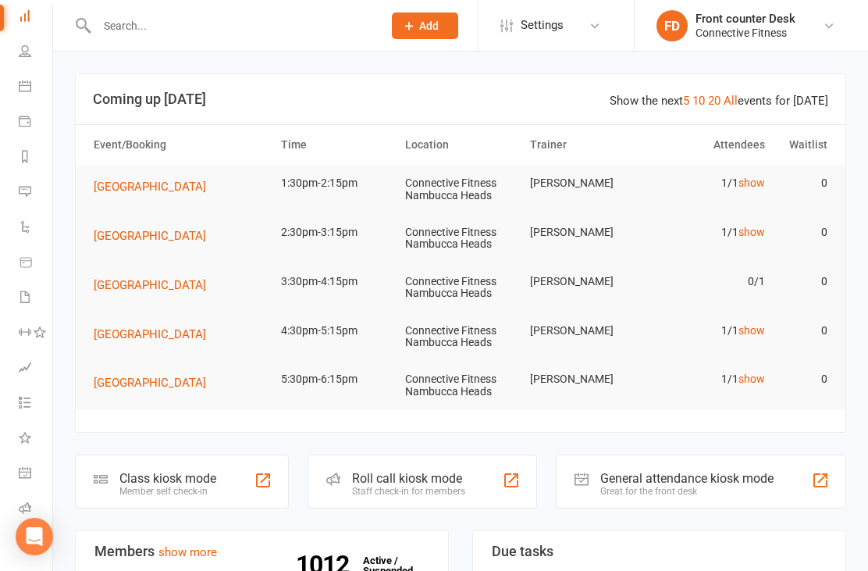
click at [36, 126] on link "Payments" at bounding box center [36, 122] width 35 height 35
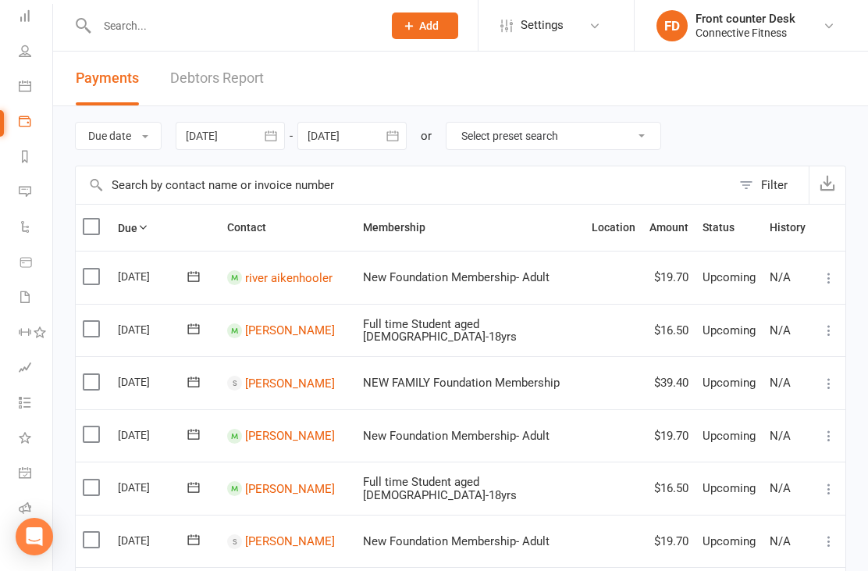
click at [31, 81] on link "Calendar" at bounding box center [36, 87] width 35 height 35
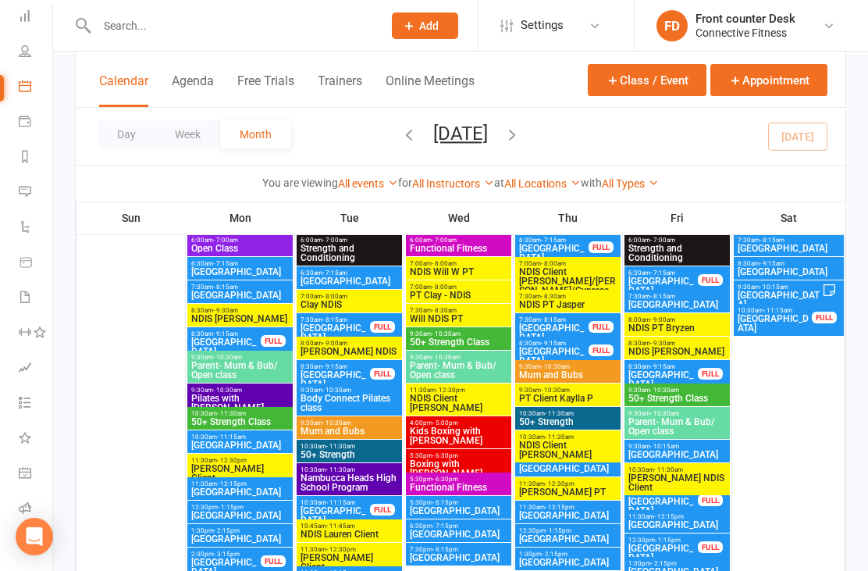
scroll to position [1792, 0]
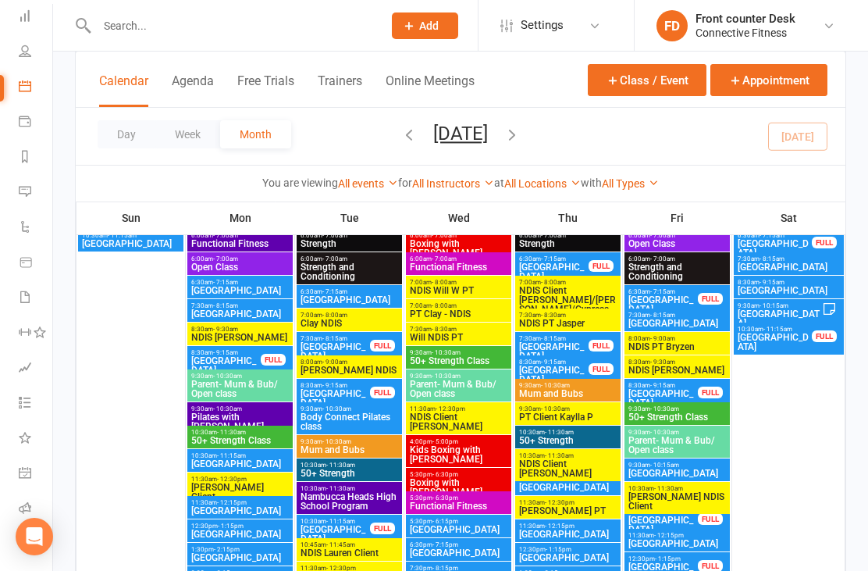
click at [214, 286] on span "[GEOGRAPHIC_DATA]" at bounding box center [240, 290] width 99 height 9
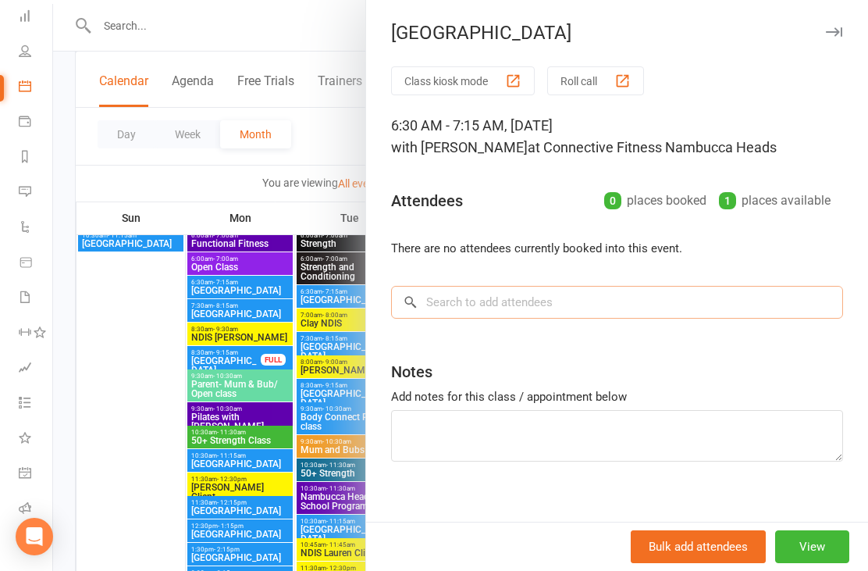
click at [657, 287] on input "search" at bounding box center [617, 302] width 452 height 33
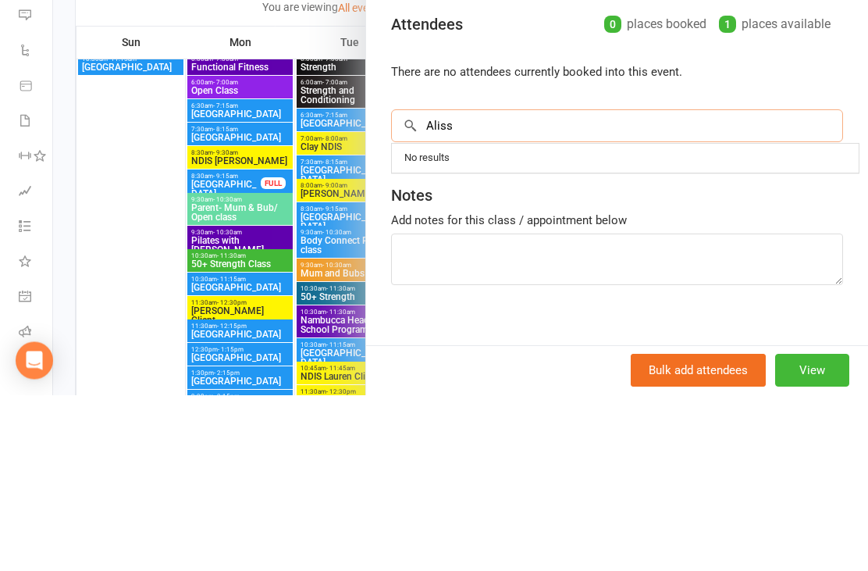
type input "[PERSON_NAME]"
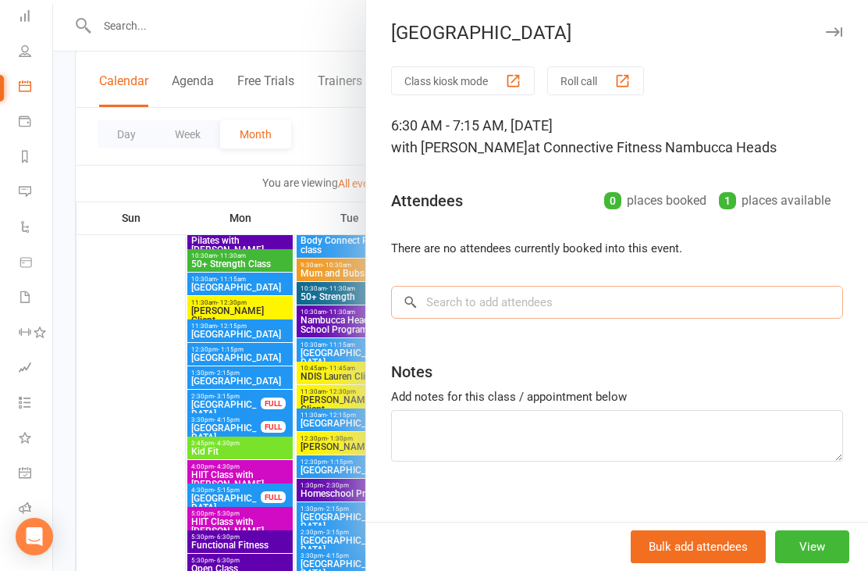
click at [692, 301] on input "search" at bounding box center [617, 302] width 452 height 33
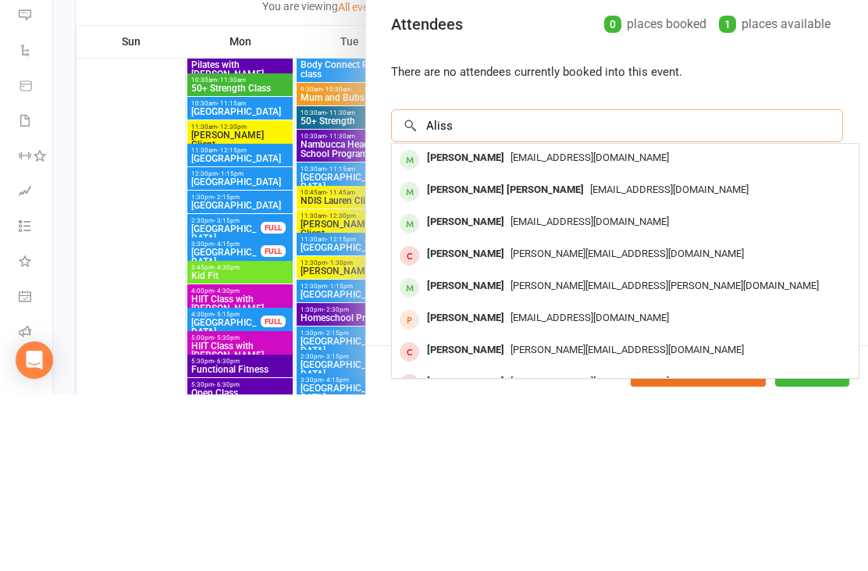
type input "[PERSON_NAME]"
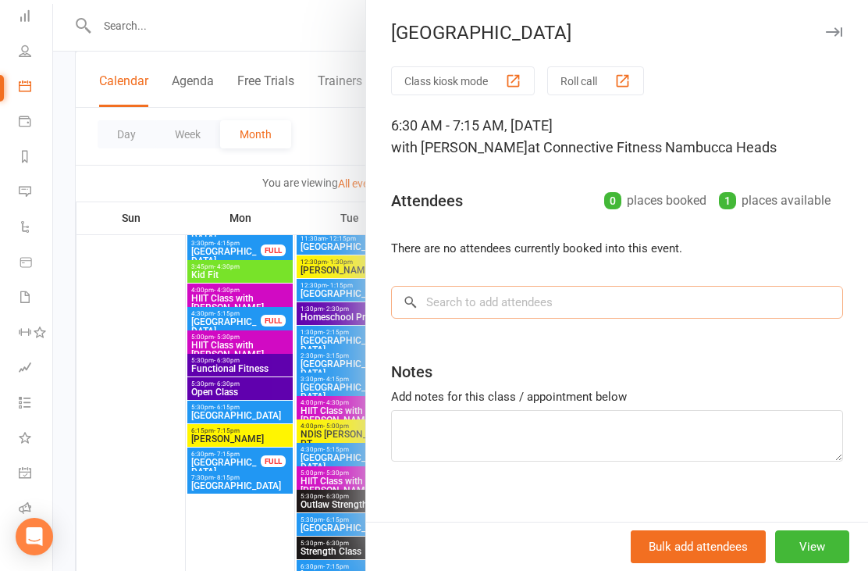
click at [644, 309] on input "search" at bounding box center [617, 302] width 452 height 33
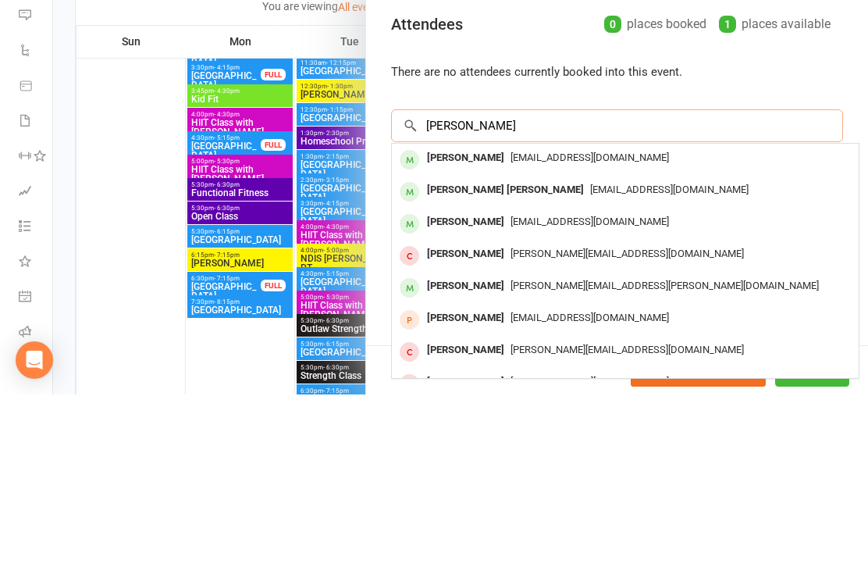
type input "[PERSON_NAME]"
click at [579, 328] on span "[EMAIL_ADDRESS][DOMAIN_NAME]" at bounding box center [590, 334] width 159 height 12
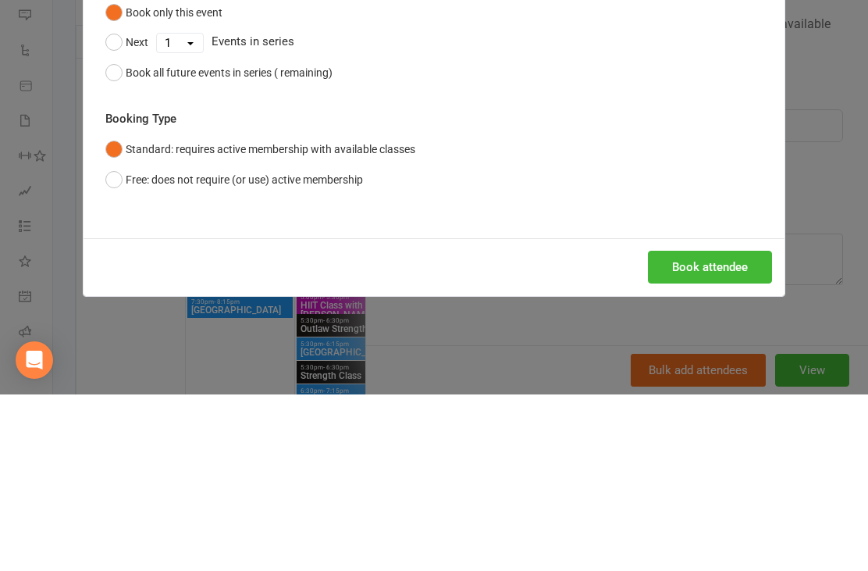
scroll to position [2322, 0]
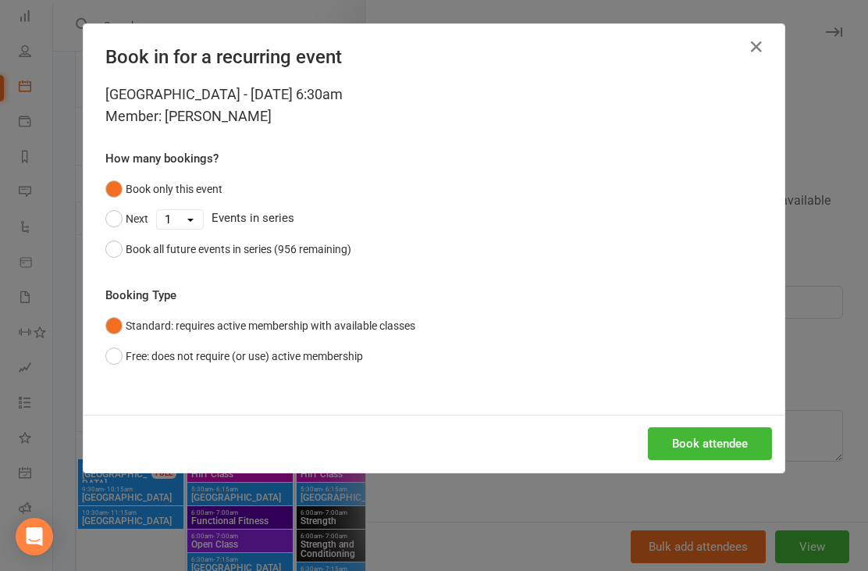
click at [716, 443] on button "Book attendee" at bounding box center [710, 443] width 124 height 33
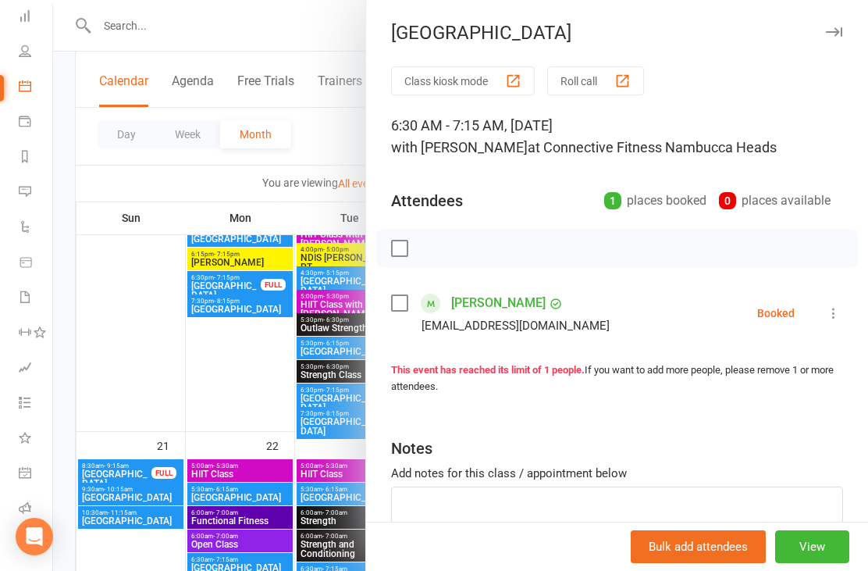
click at [123, 183] on div at bounding box center [460, 285] width 815 height 571
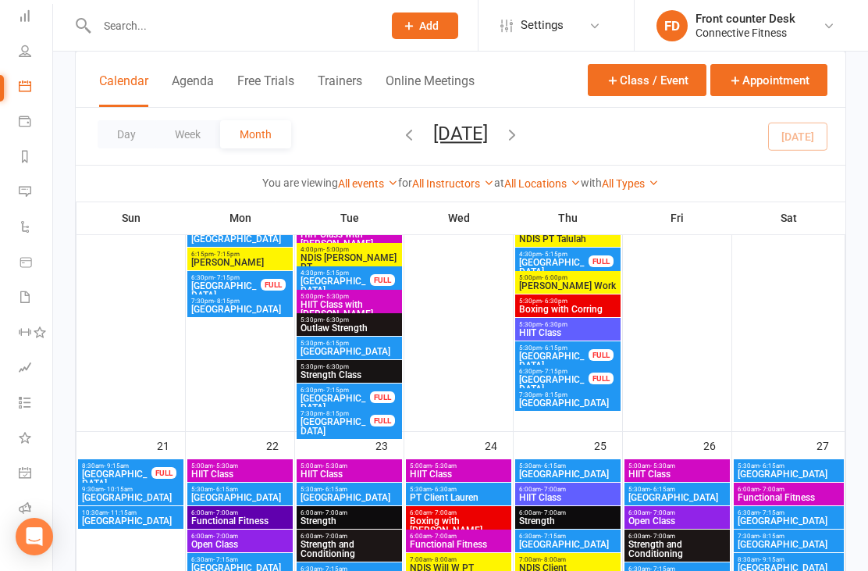
click at [27, 57] on link "People" at bounding box center [36, 52] width 35 height 35
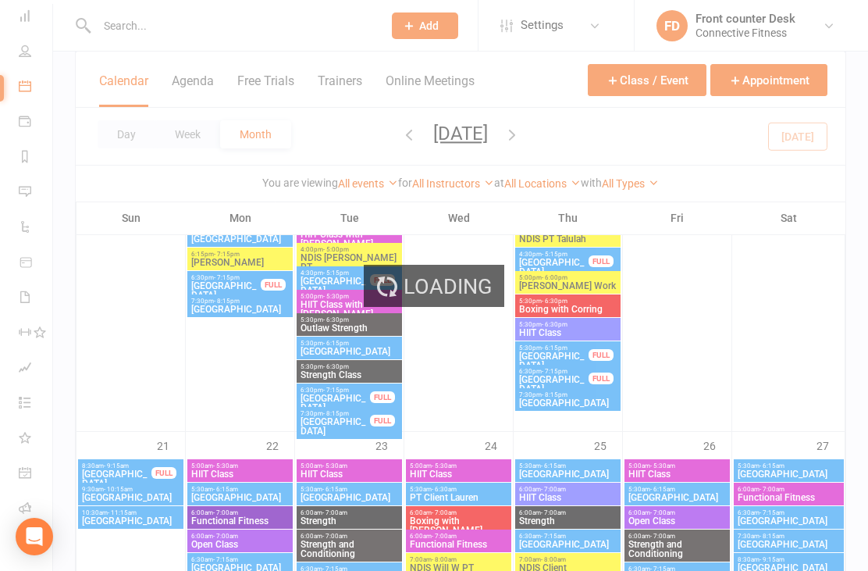
select select "100"
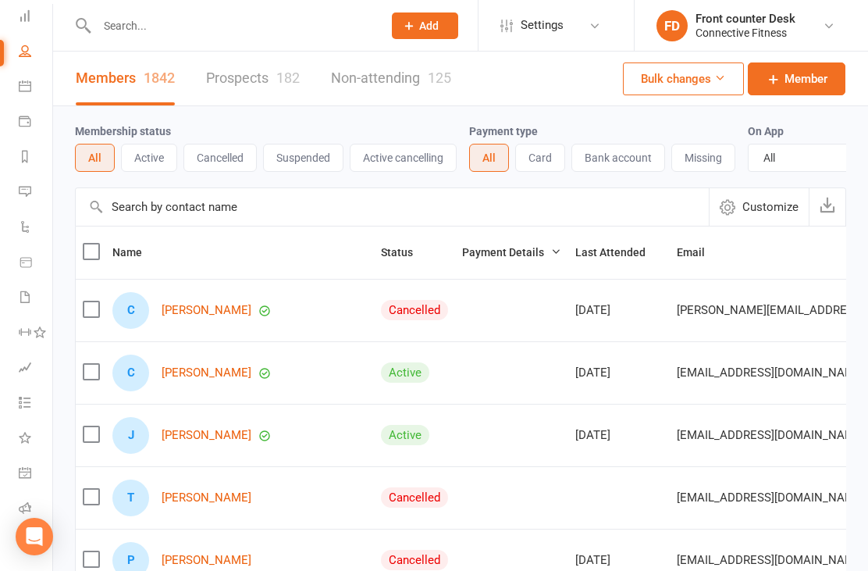
click at [21, 15] on icon at bounding box center [25, 15] width 12 height 12
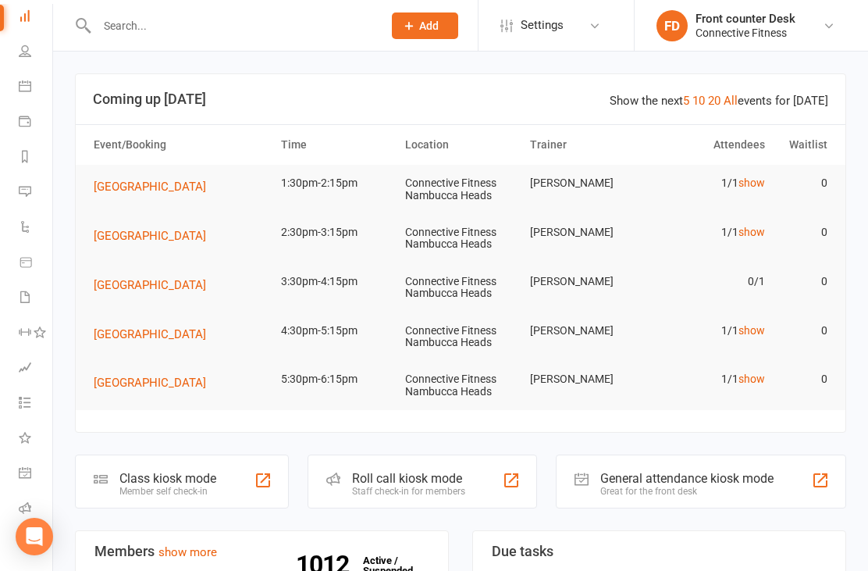
click at [757, 382] on link "show" at bounding box center [752, 379] width 27 height 12
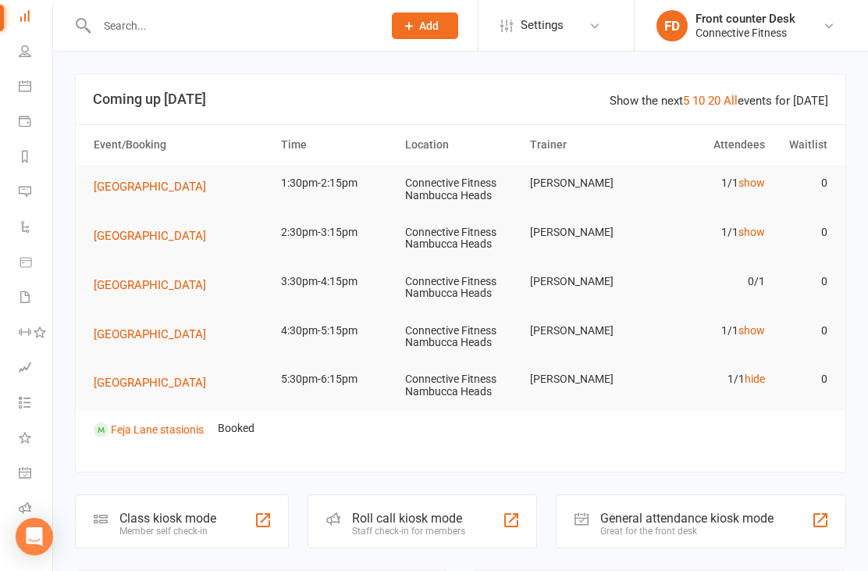
click at [761, 381] on link "hide" at bounding box center [755, 379] width 20 height 12
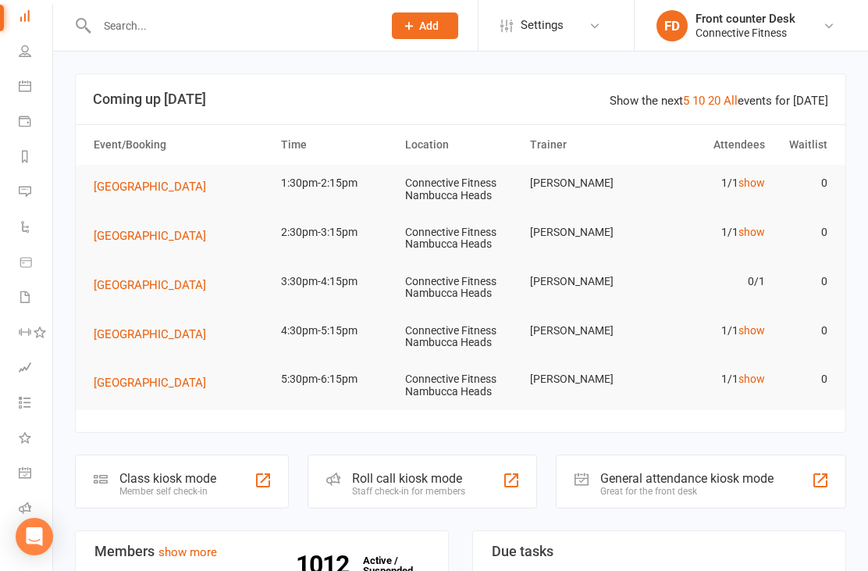
click at [764, 178] on link "show" at bounding box center [752, 183] width 27 height 12
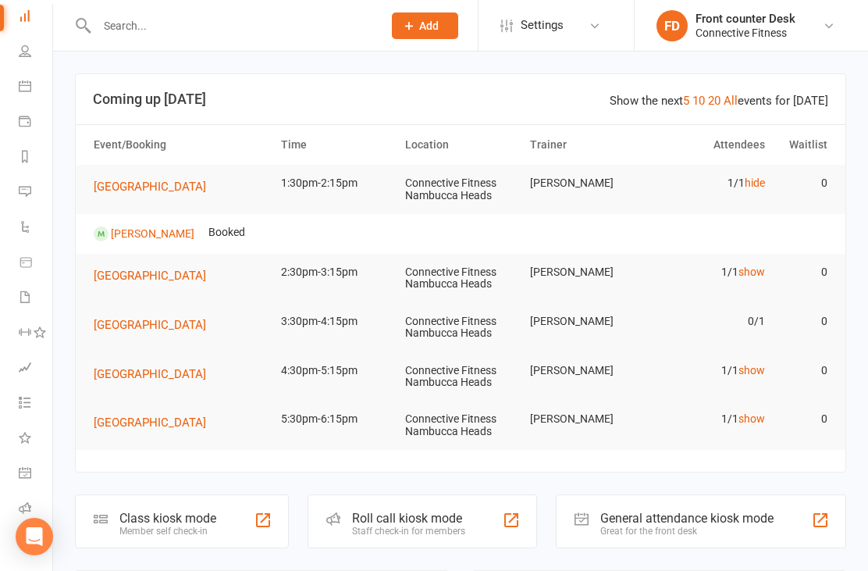
click at [762, 177] on link "hide" at bounding box center [755, 183] width 20 height 12
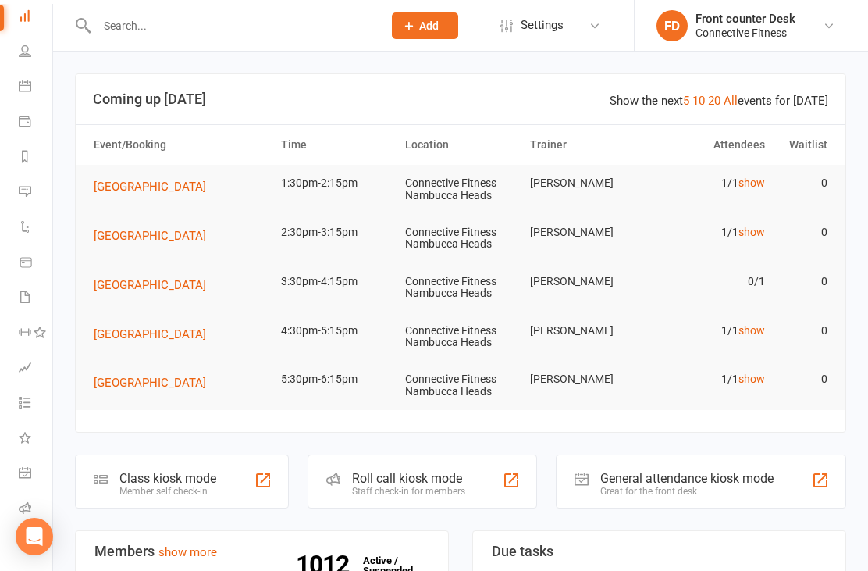
click at [751, 230] on link "show" at bounding box center [752, 232] width 27 height 12
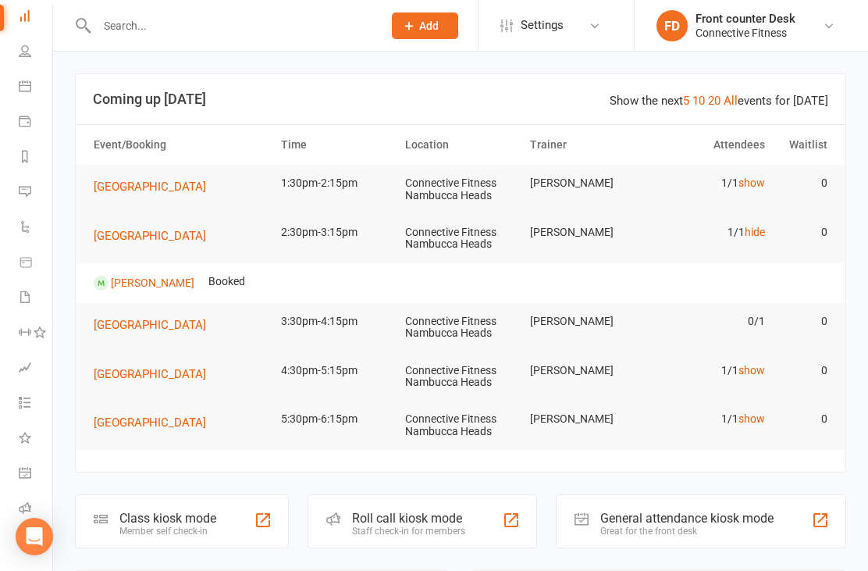
click at [760, 232] on link "hide" at bounding box center [755, 232] width 20 height 12
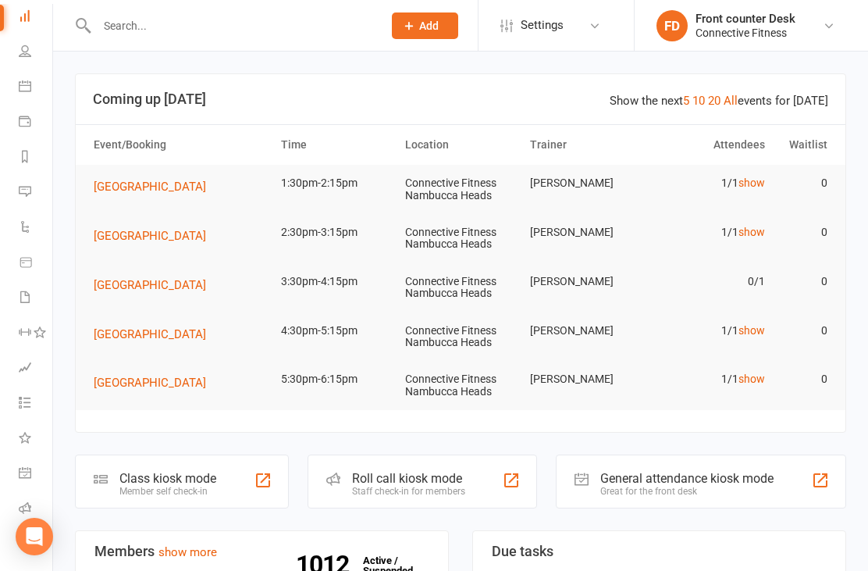
click at [757, 281] on td "0/1" at bounding box center [709, 281] width 125 height 37
click at [755, 328] on link "show" at bounding box center [752, 330] width 27 height 12
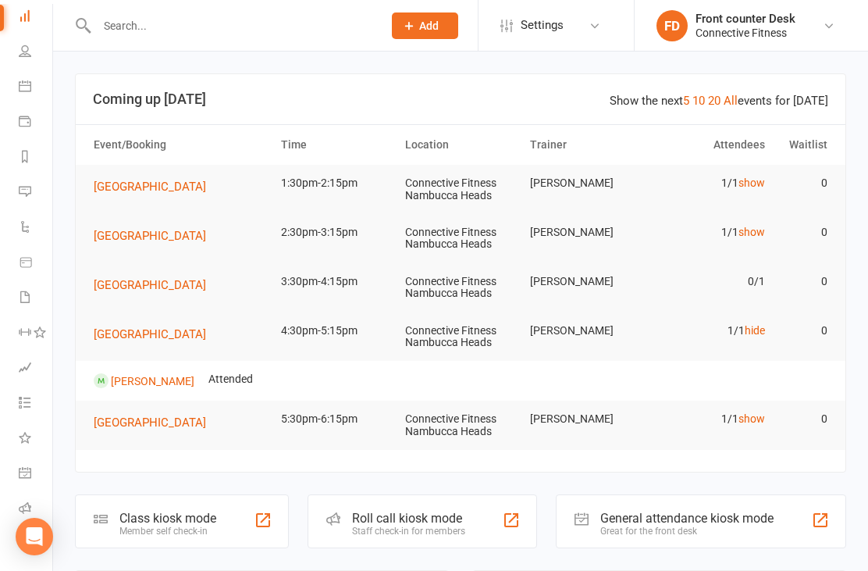
click at [23, 82] on icon at bounding box center [25, 86] width 12 height 12
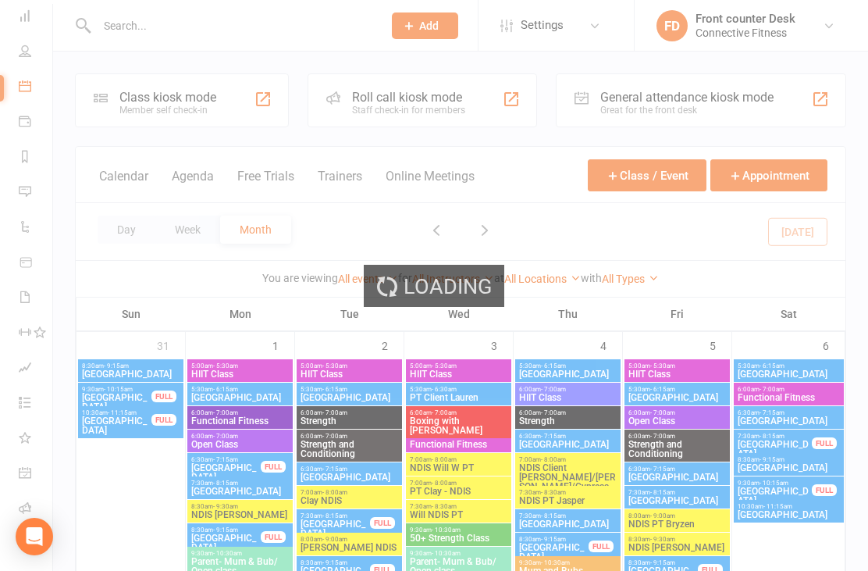
click at [25, 12] on icon at bounding box center [25, 15] width 12 height 12
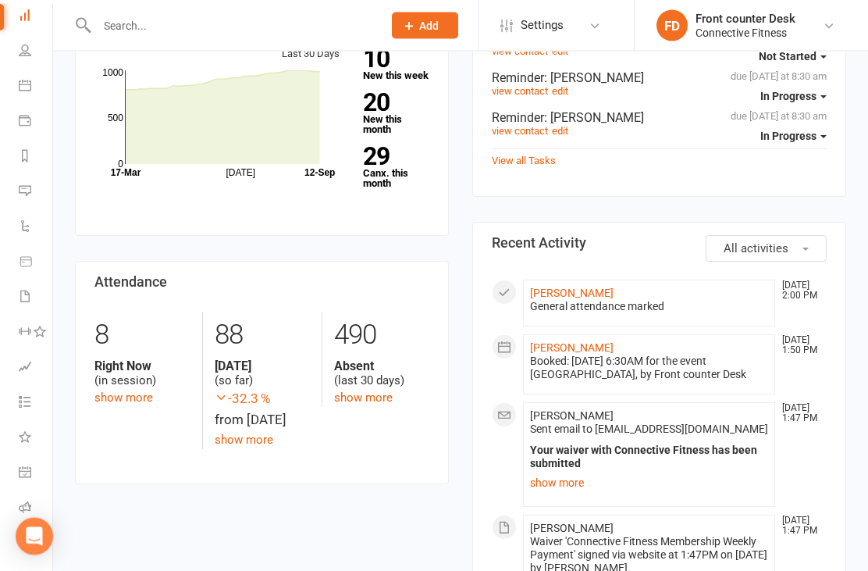
scroll to position [551, 0]
click at [577, 485] on link "show more" at bounding box center [649, 483] width 238 height 22
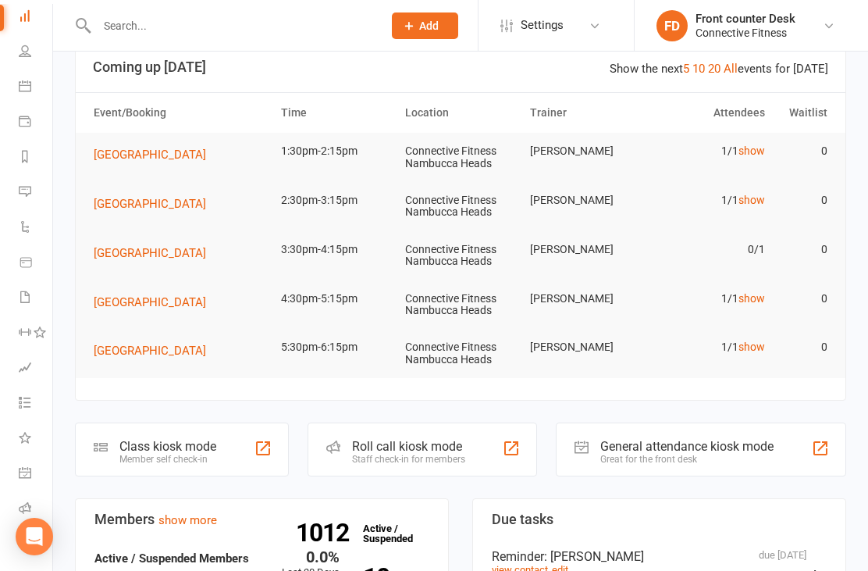
scroll to position [0, 0]
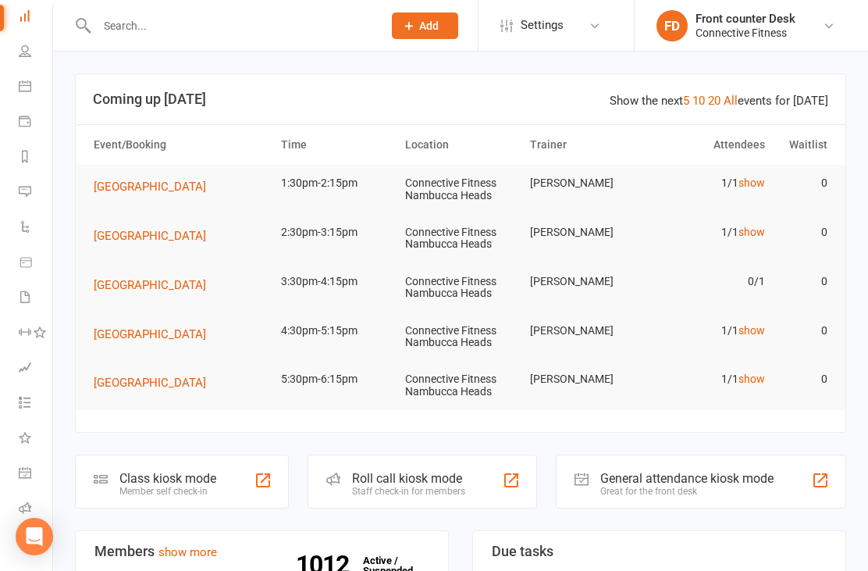
click at [417, 23] on button "Add" at bounding box center [425, 25] width 66 height 27
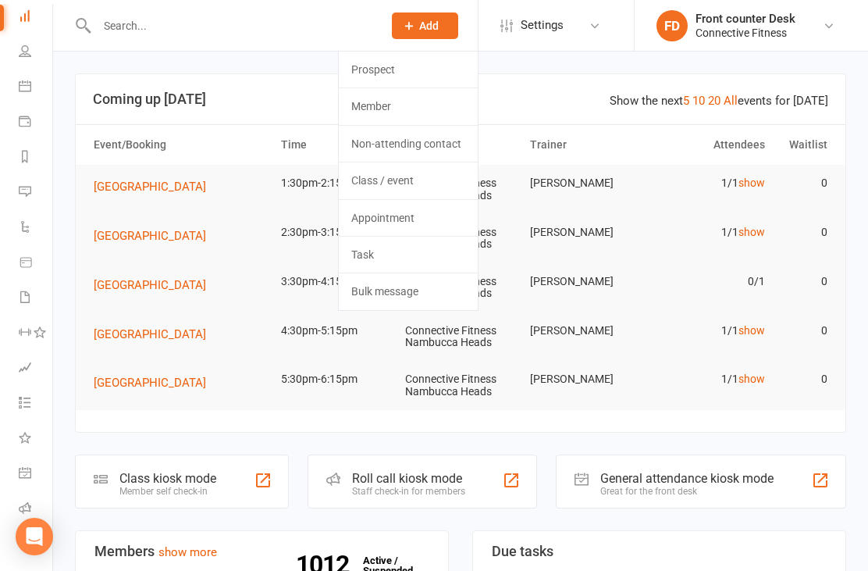
click at [424, 100] on link "Member" at bounding box center [408, 106] width 139 height 36
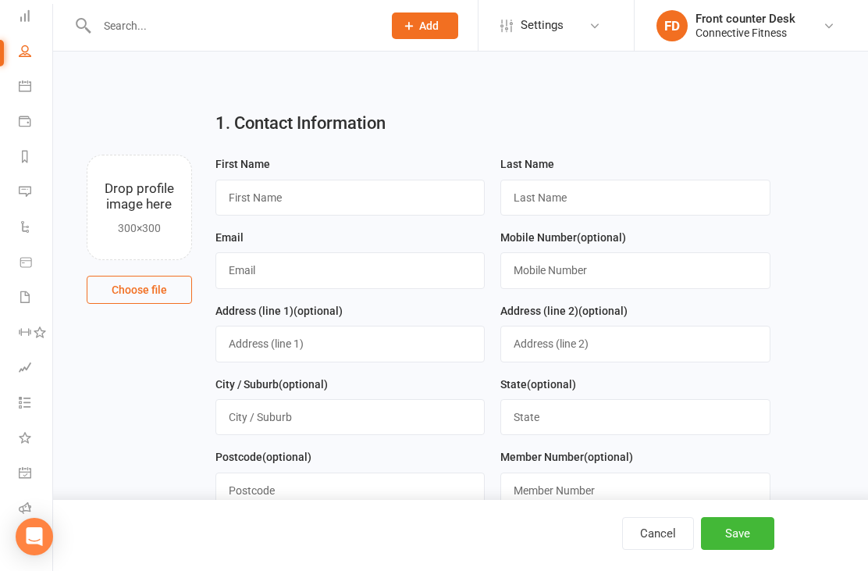
click at [20, 9] on link "Dashboard" at bounding box center [36, 17] width 35 height 35
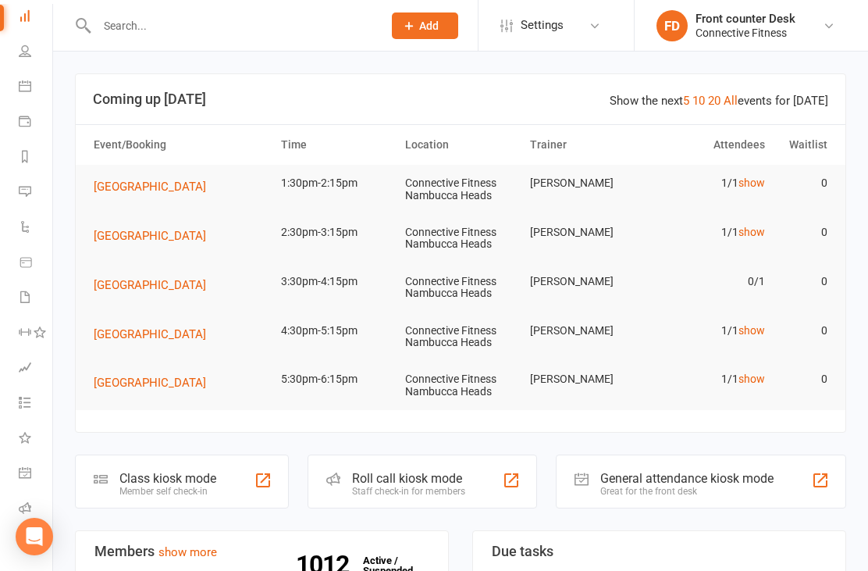
click at [436, 33] on button "Add" at bounding box center [425, 25] width 66 height 27
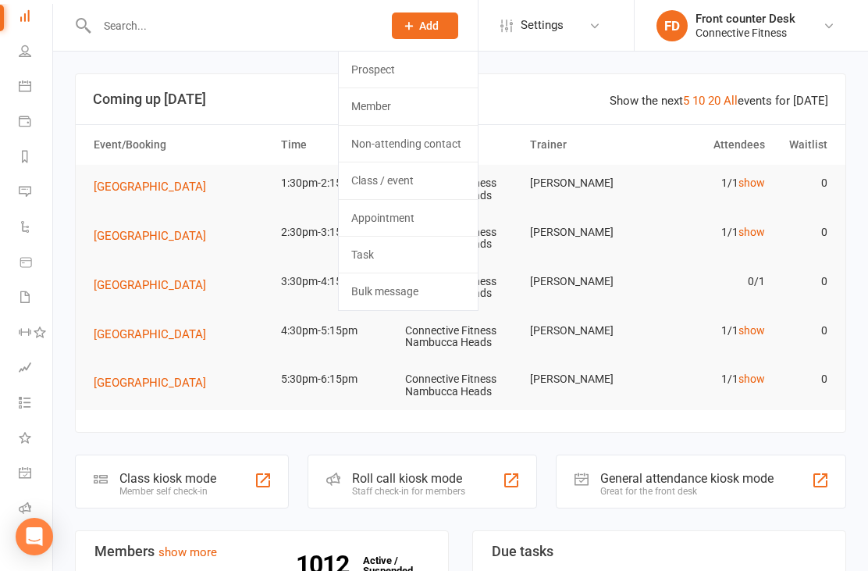
click at [357, 62] on link "Prospect" at bounding box center [408, 70] width 139 height 36
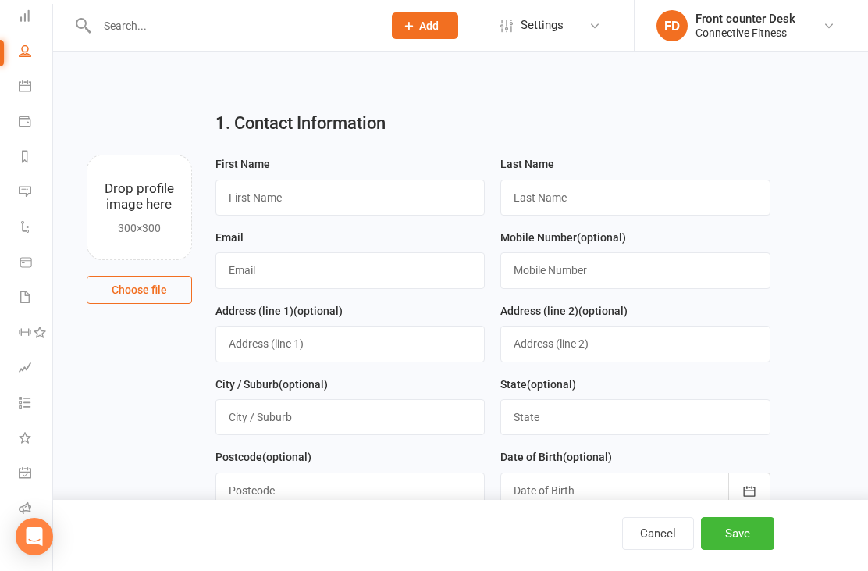
click at [404, 19] on icon at bounding box center [409, 26] width 14 height 14
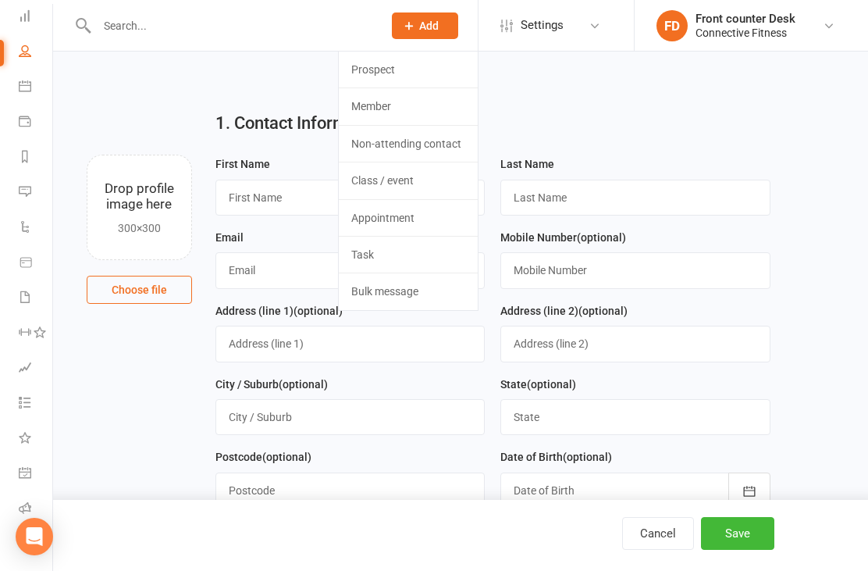
click at [383, 107] on link "Member" at bounding box center [408, 106] width 139 height 36
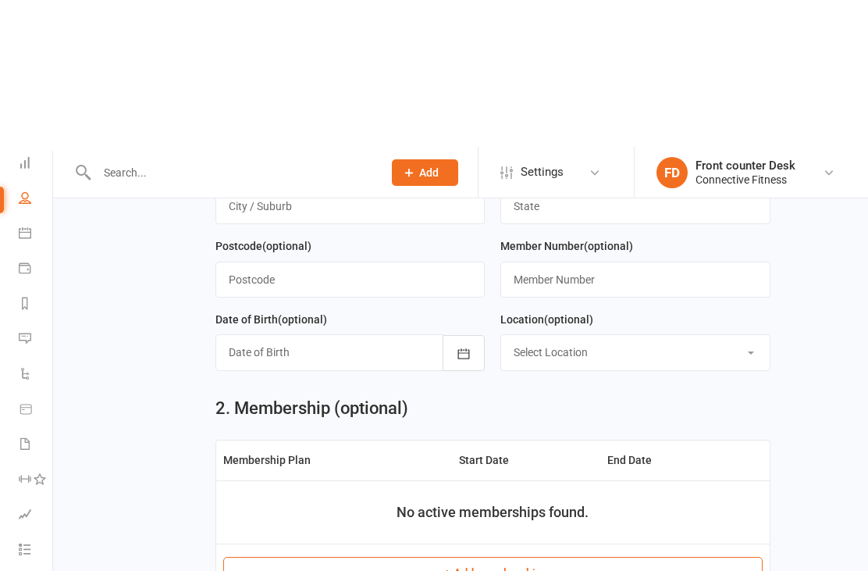
scroll to position [162, 0]
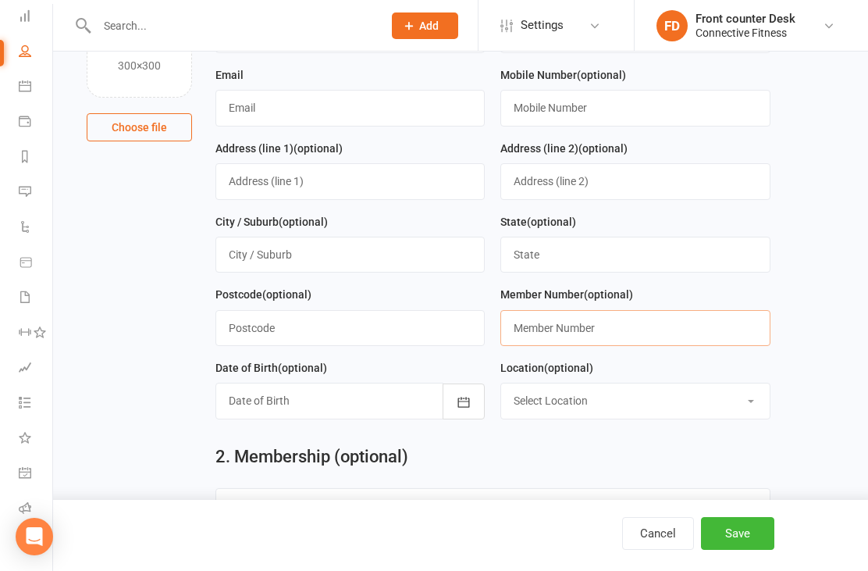
click at [724, 338] on input "text" at bounding box center [636, 328] width 270 height 36
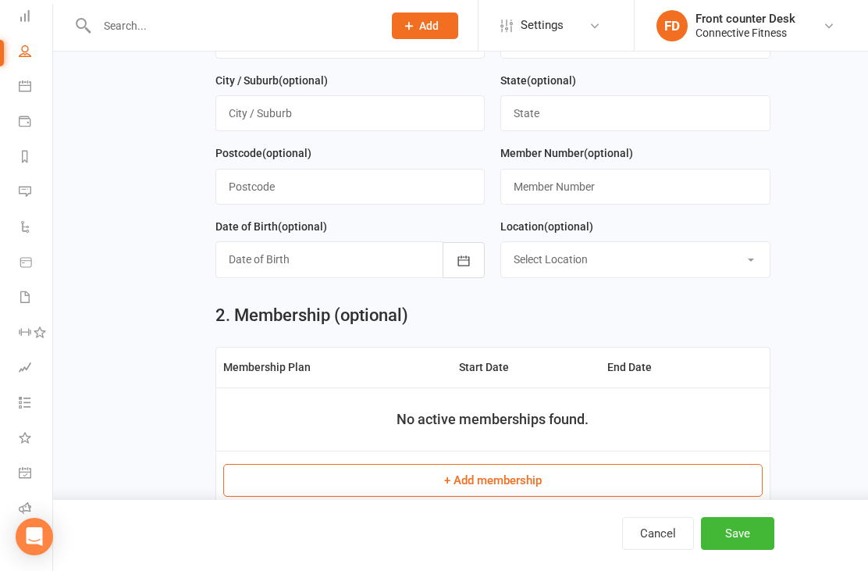
scroll to position [282, 0]
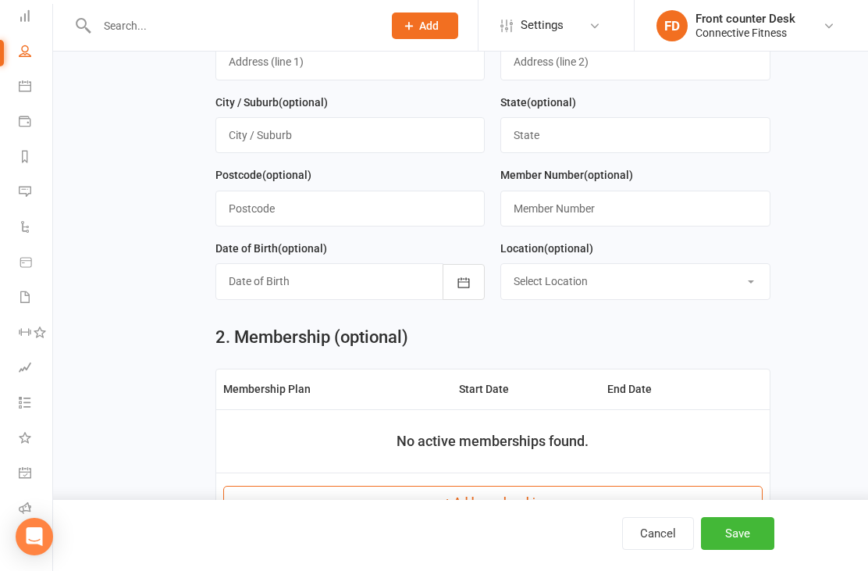
click at [735, 284] on select "Select Location Connective Fitness [GEOGRAPHIC_DATA] Connective Fitness [GEOGRA…" at bounding box center [635, 281] width 269 height 34
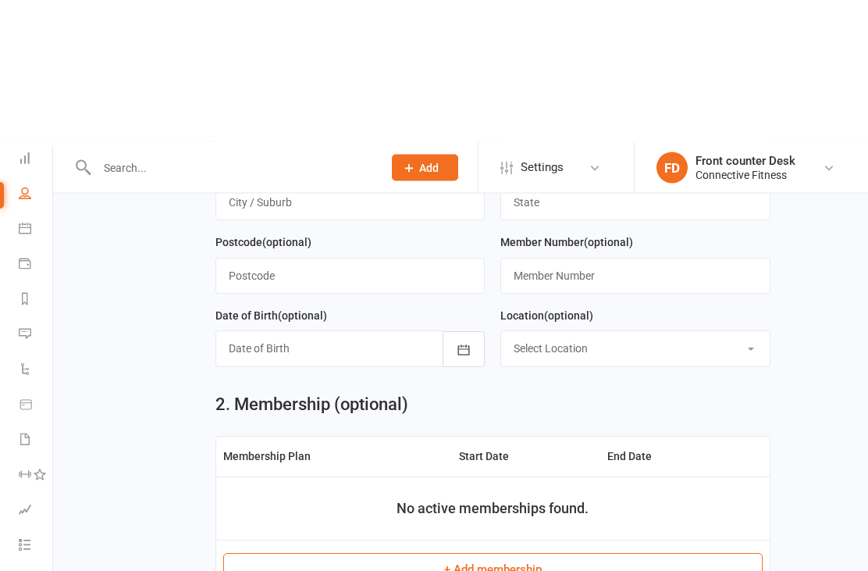
scroll to position [0, 0]
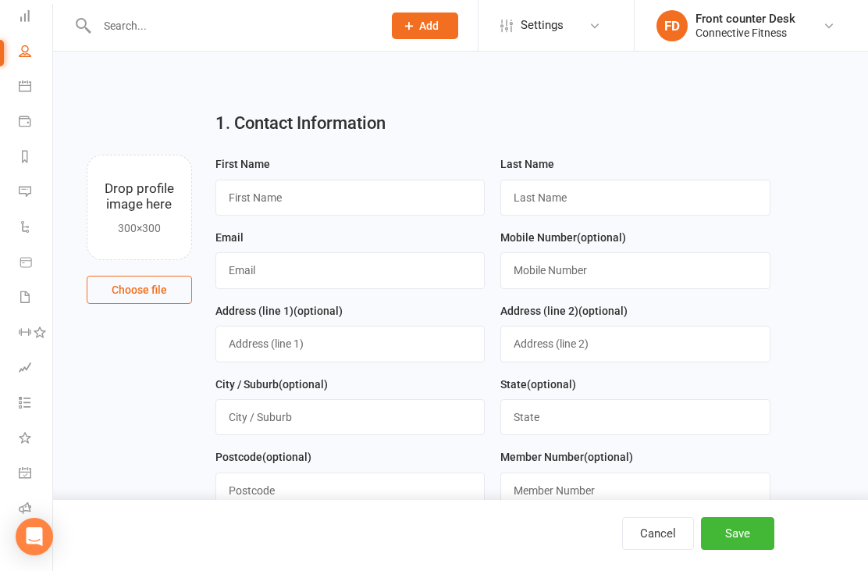
click at [21, 20] on icon at bounding box center [25, 15] width 12 height 12
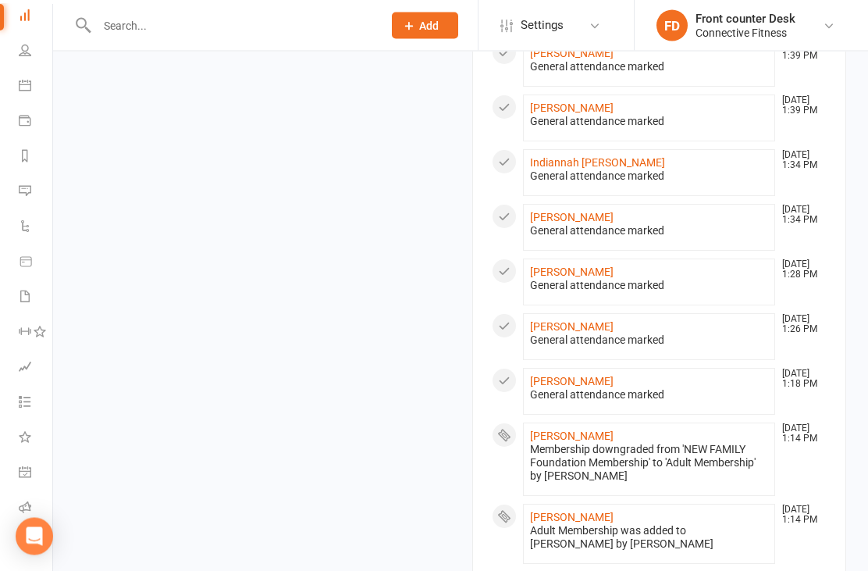
scroll to position [1247, 0]
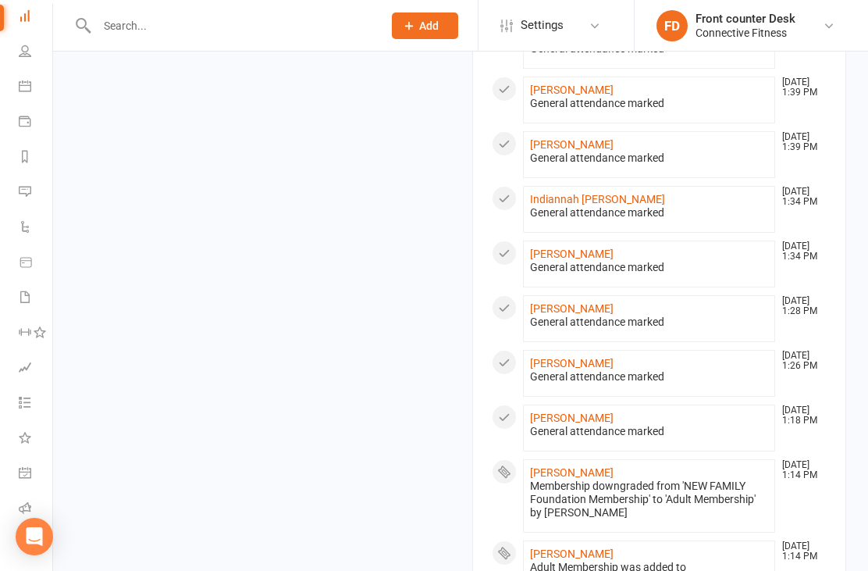
click at [614, 419] on link "[PERSON_NAME]" at bounding box center [572, 418] width 84 height 12
